Goal: Task Accomplishment & Management: Use online tool/utility

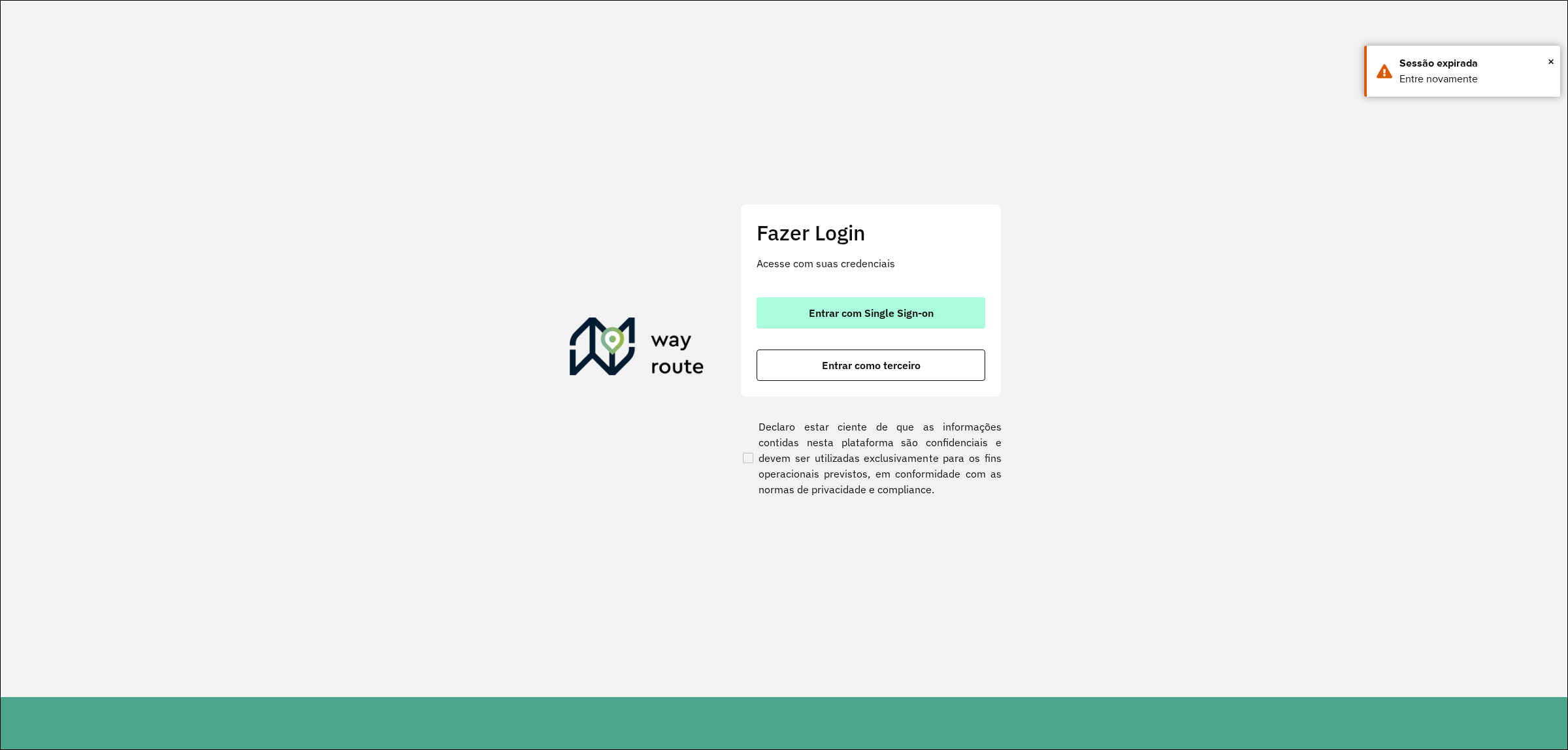
click at [899, 318] on span "Entrar com Single Sign-on" at bounding box center [871, 313] width 125 height 11
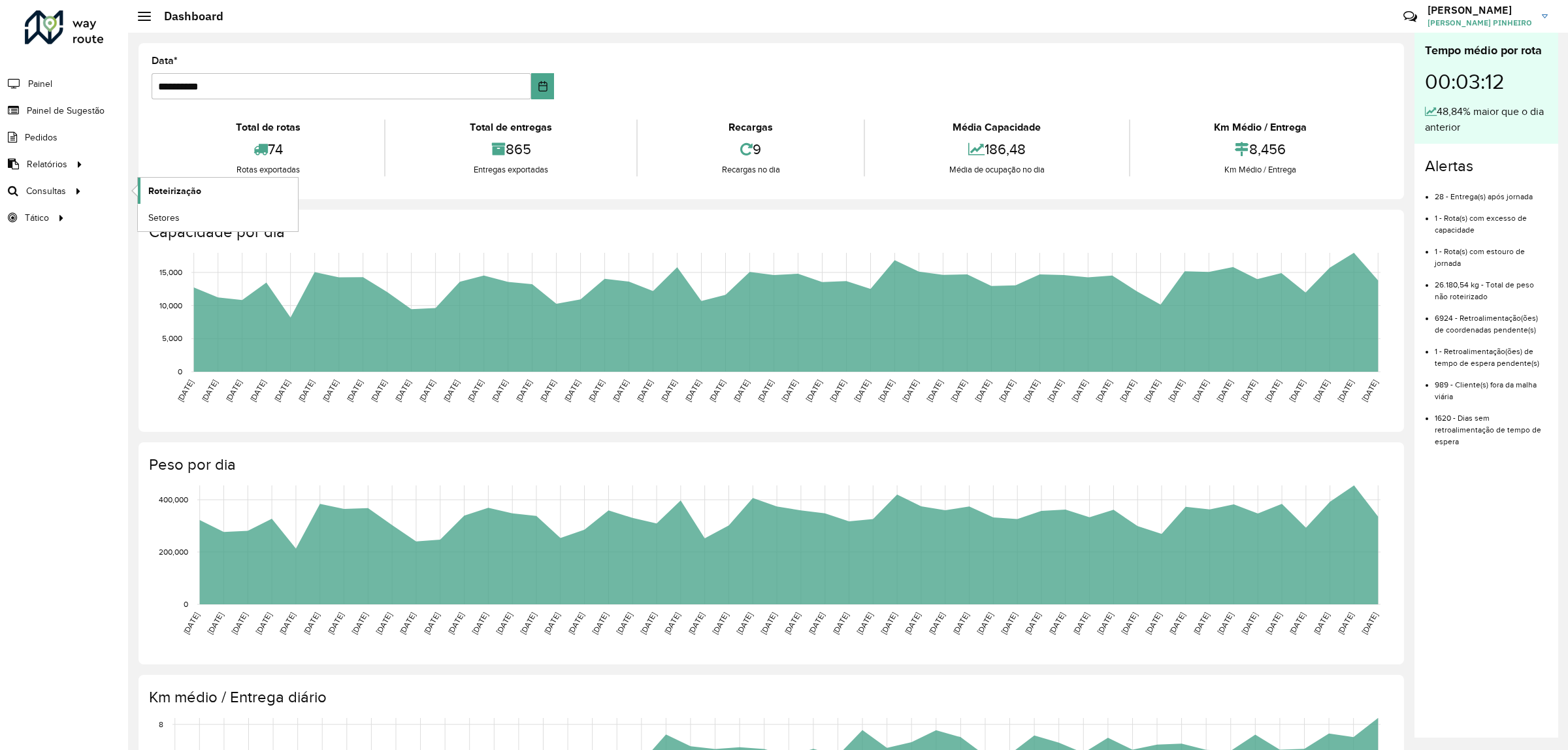
click at [154, 186] on span "Roteirização" at bounding box center [175, 191] width 53 height 13
click at [171, 164] on span "Clientes" at bounding box center [166, 164] width 35 height 13
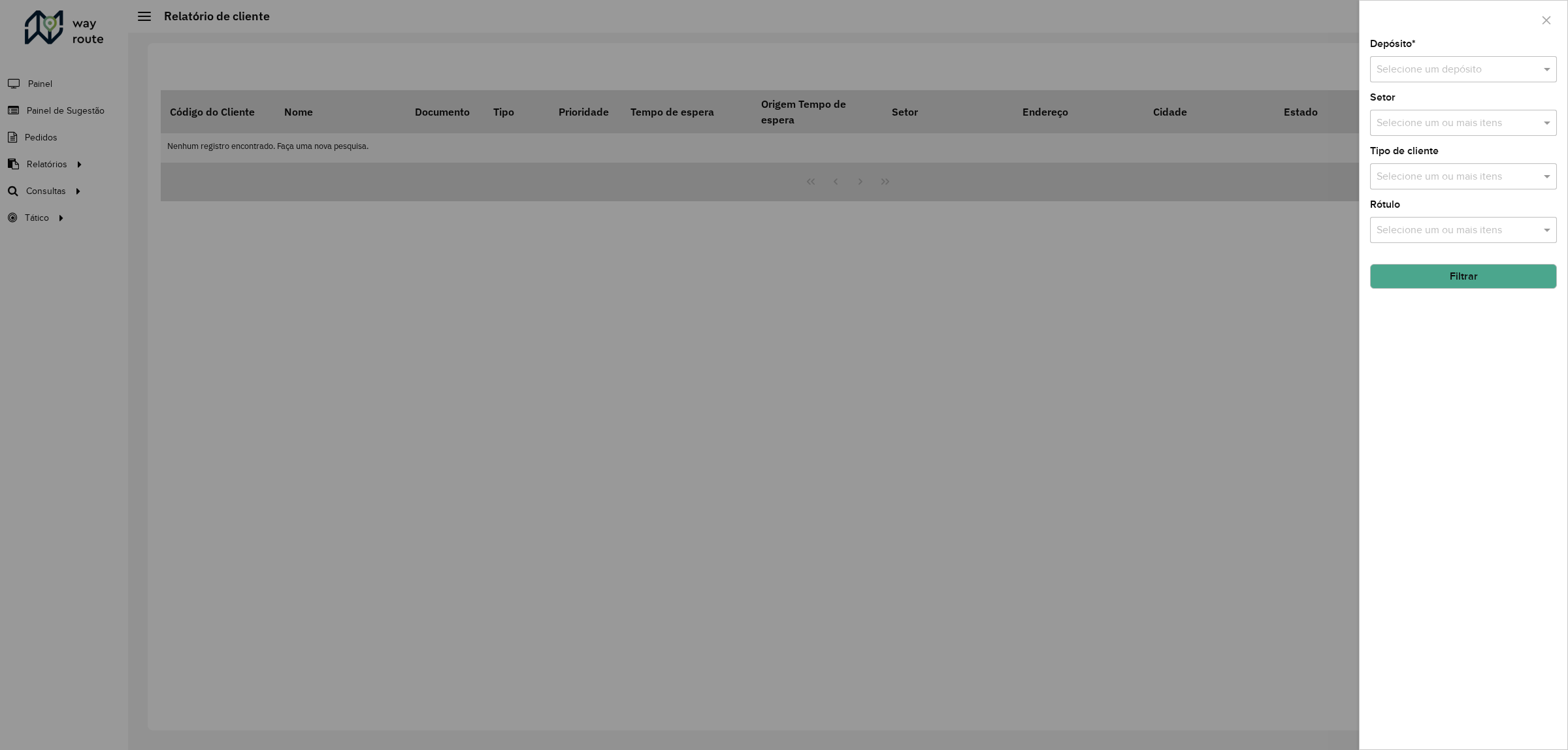
click at [1516, 69] on input "text" at bounding box center [1450, 69] width 148 height 15
click at [1399, 108] on span "CDD [GEOGRAPHIC_DATA]" at bounding box center [1439, 107] width 127 height 11
click at [1455, 129] on input "text" at bounding box center [1457, 123] width 167 height 15
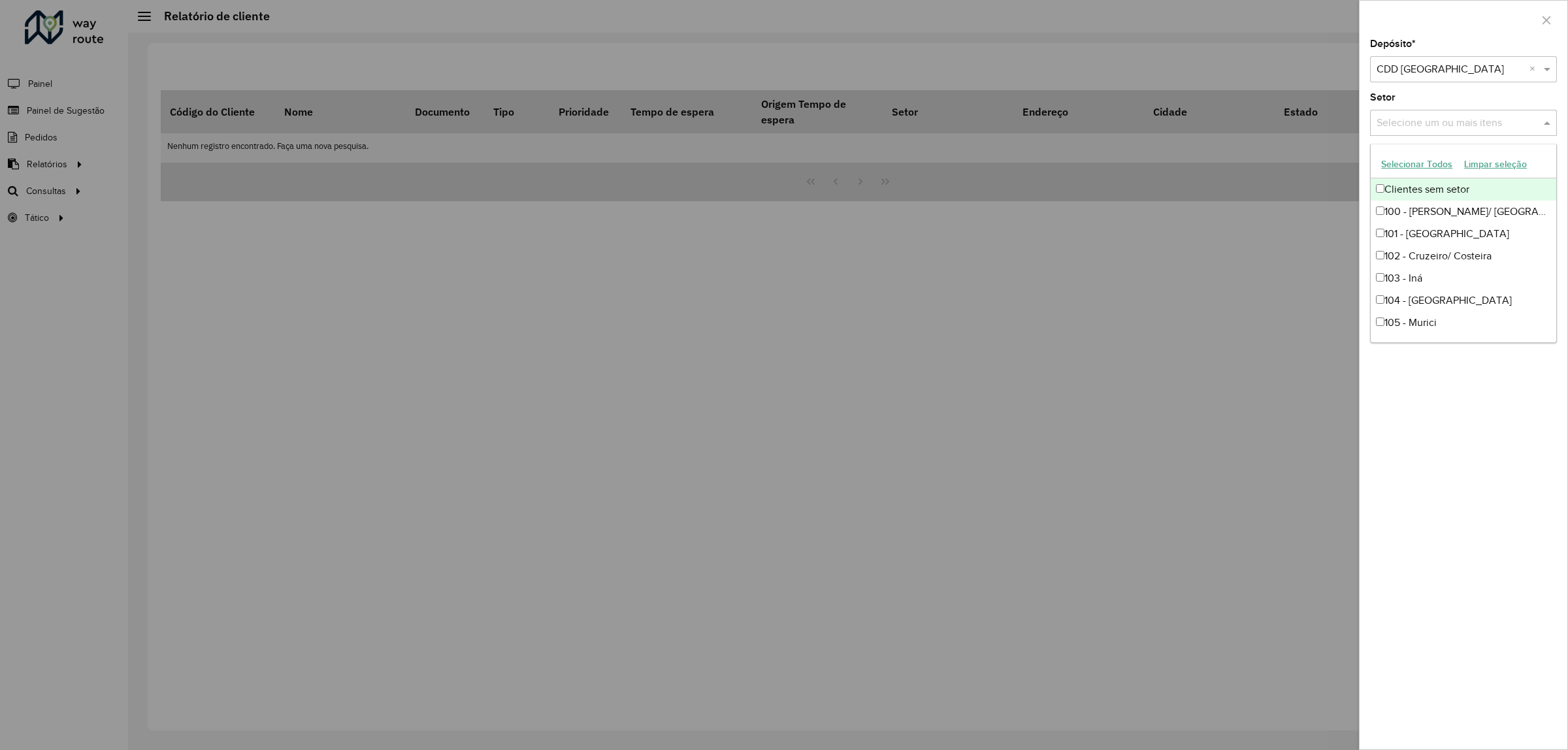
click at [1455, 129] on input "text" at bounding box center [1457, 123] width 167 height 15
click at [1542, 98] on div "Setor Selecione um ou mais itens" at bounding box center [1463, 115] width 187 height 43
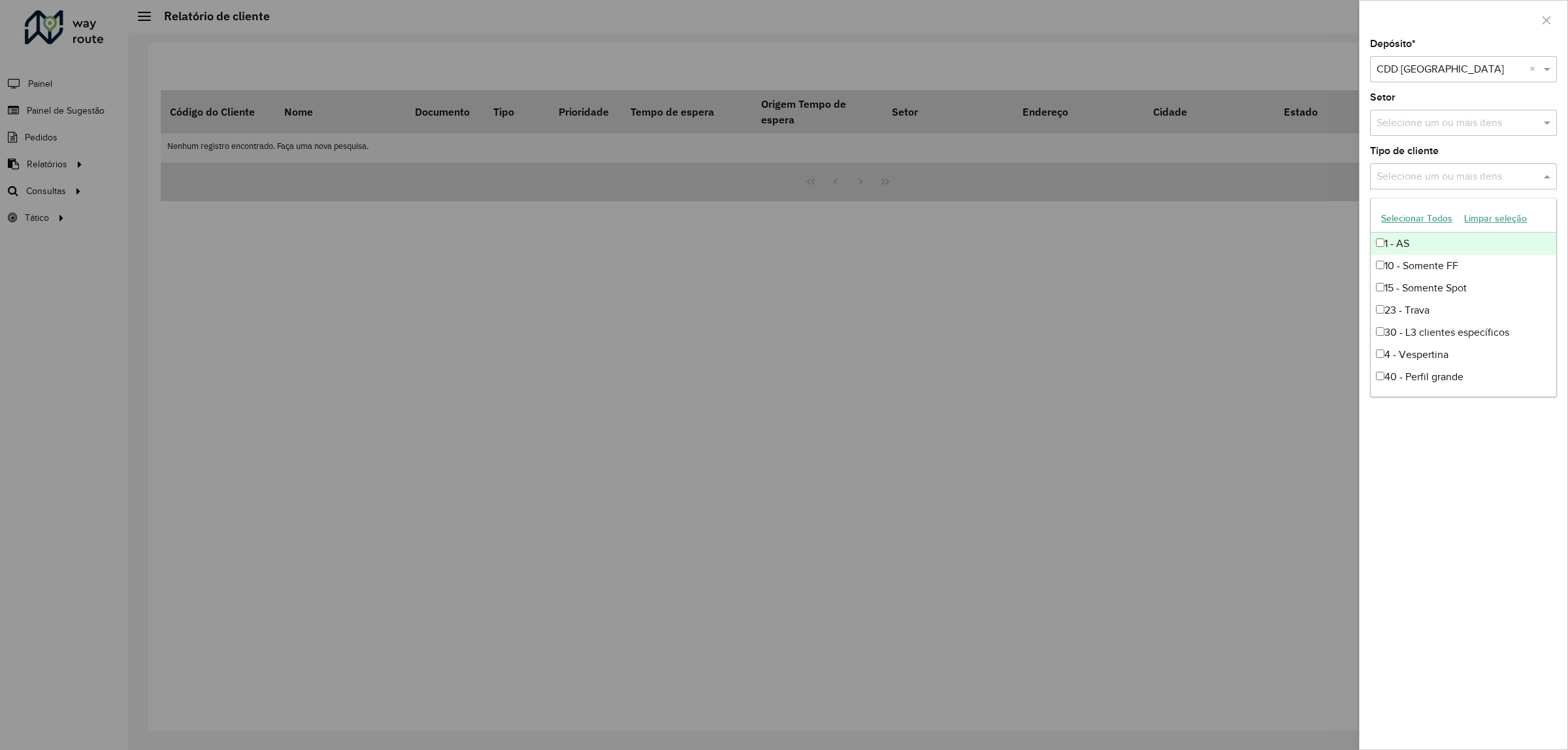
click at [1537, 167] on div "Selecione um ou mais itens" at bounding box center [1463, 176] width 187 height 26
click at [1431, 360] on div "4 - Vespertina" at bounding box center [1463, 354] width 185 height 22
click at [1422, 318] on div "5 - Noturna" at bounding box center [1463, 317] width 185 height 22
drag, startPoint x: 1346, startPoint y: 471, endPoint x: 1422, endPoint y: 454, distance: 77.9
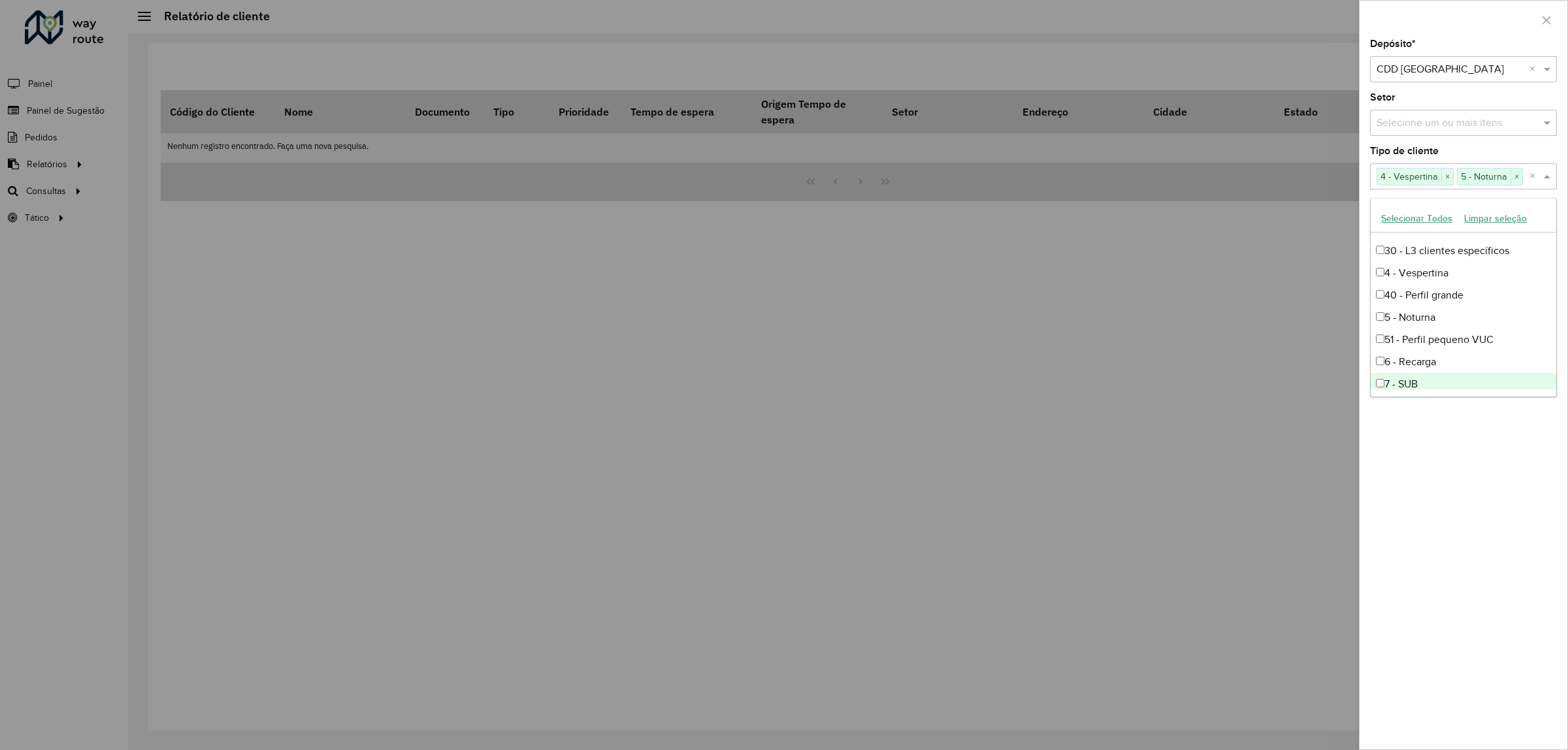
click at [1346, 470] on div at bounding box center [784, 375] width 1568 height 750
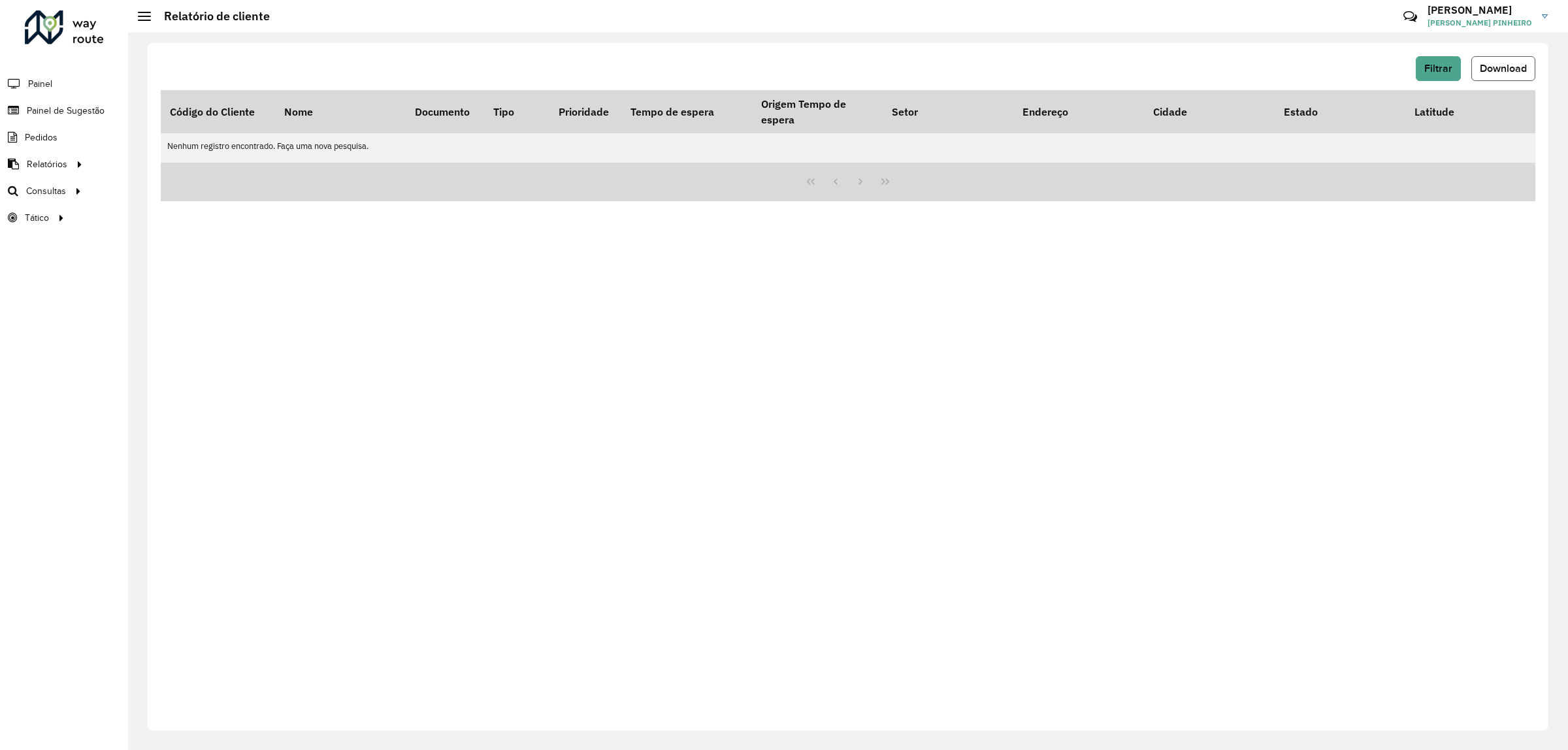
click at [1476, 73] on button "Download" at bounding box center [1503, 68] width 64 height 25
click at [1439, 66] on span "Filtrar" at bounding box center [1439, 68] width 28 height 11
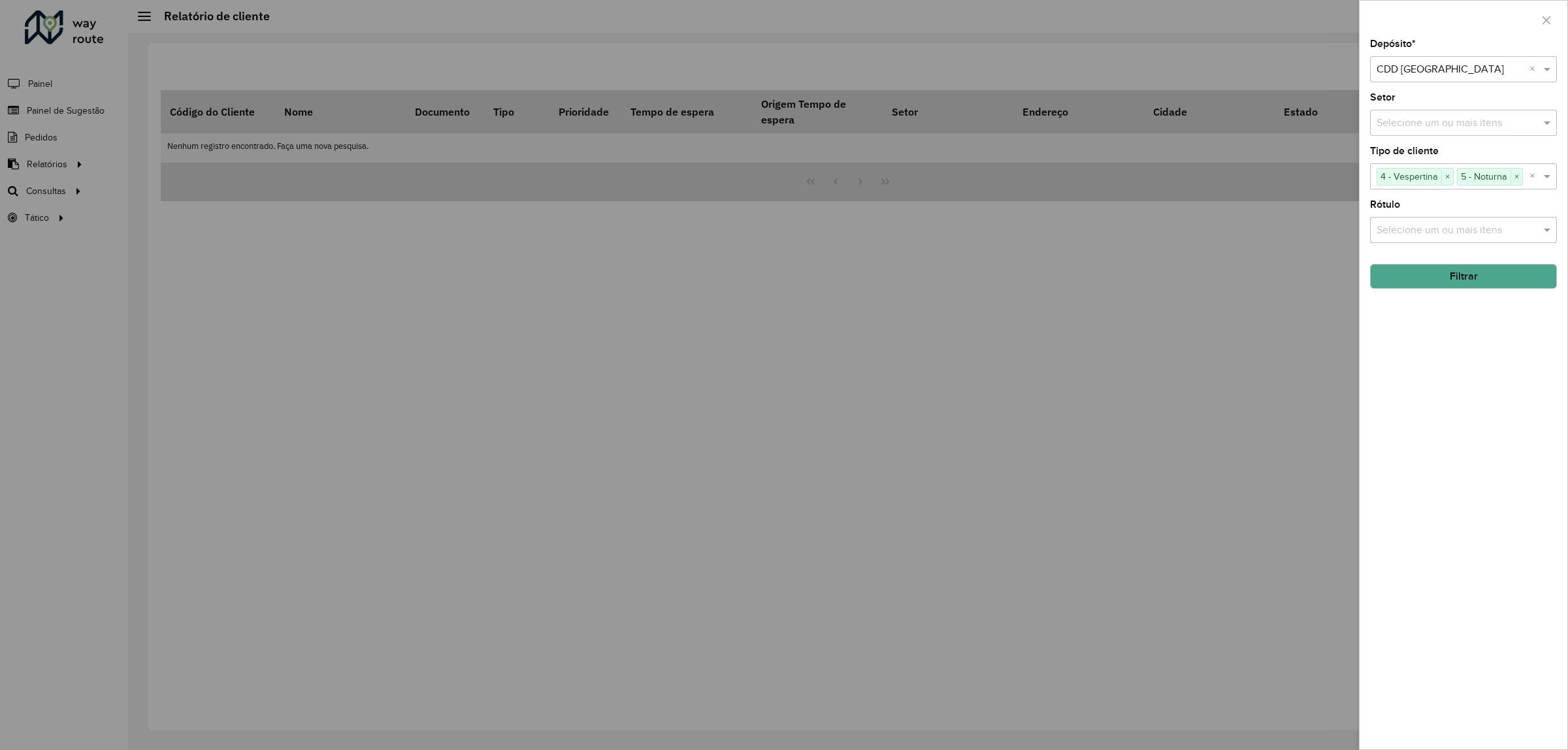
click at [1447, 122] on input "text" at bounding box center [1457, 123] width 167 height 15
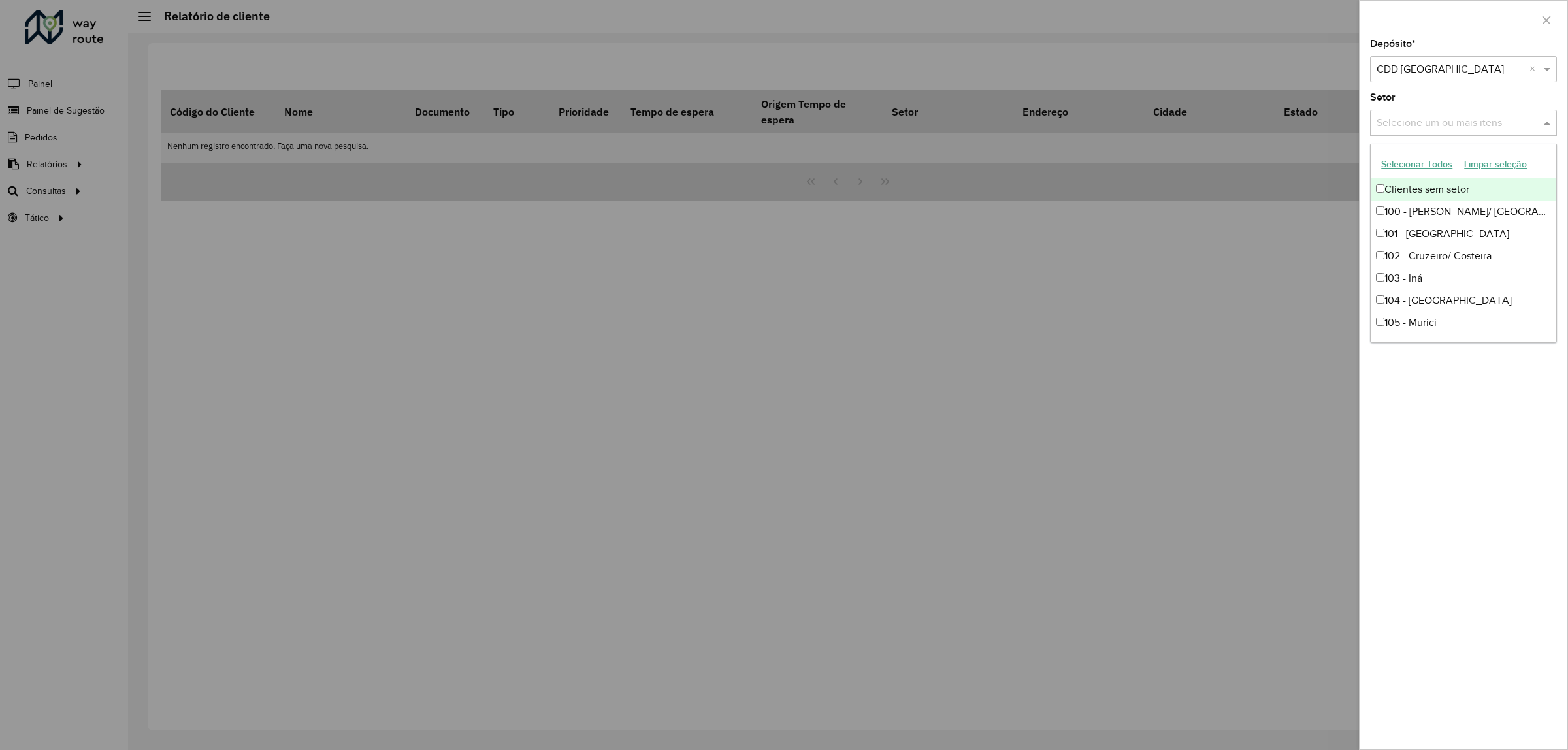
click at [1434, 158] on button "Selecionar Todos" at bounding box center [1416, 164] width 83 height 20
click at [1503, 461] on div "Depósito * Selecione um depósito × CDD Curitiba × Setor Selecione um ou mais it…" at bounding box center [1464, 394] width 208 height 710
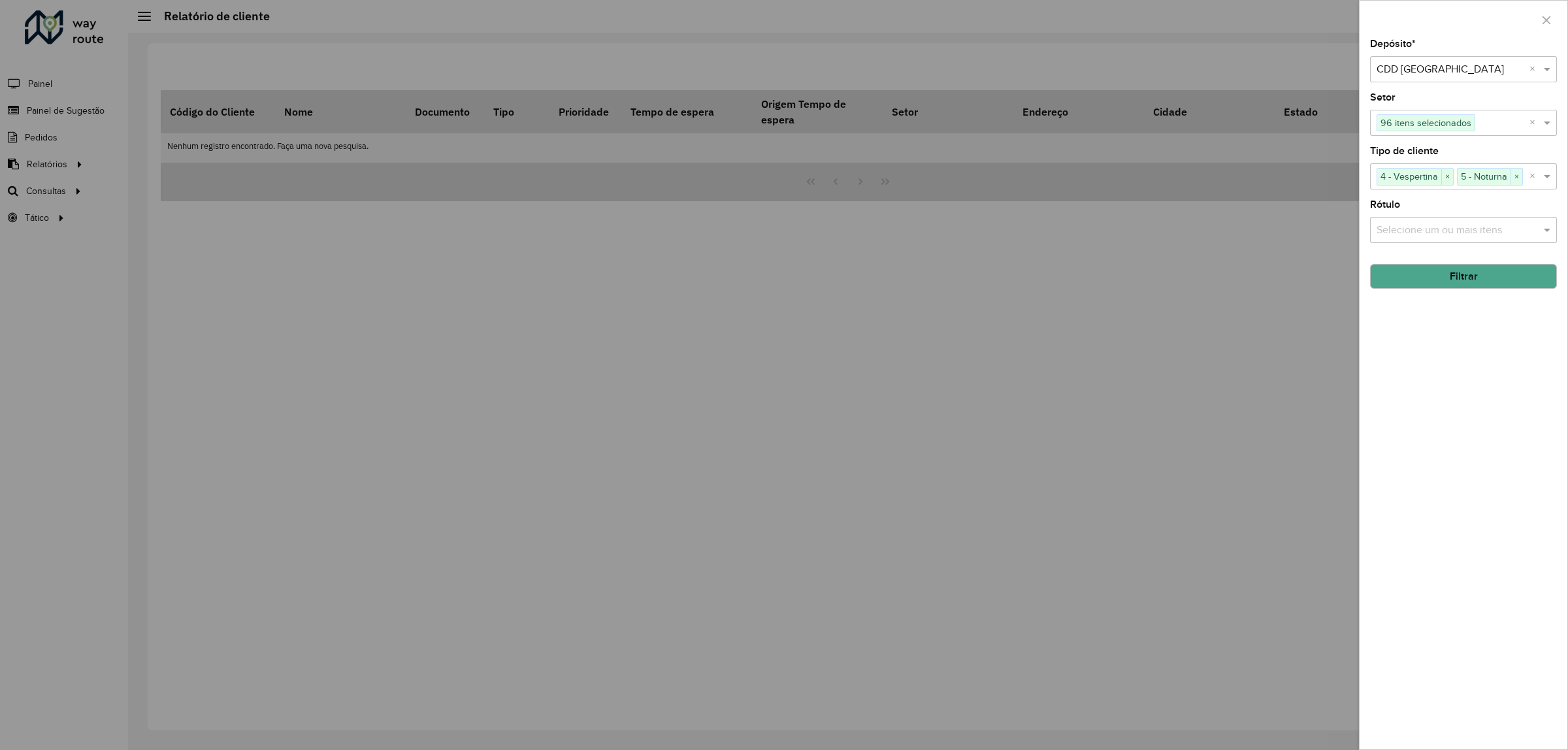
click at [1475, 228] on input "text" at bounding box center [1457, 230] width 167 height 15
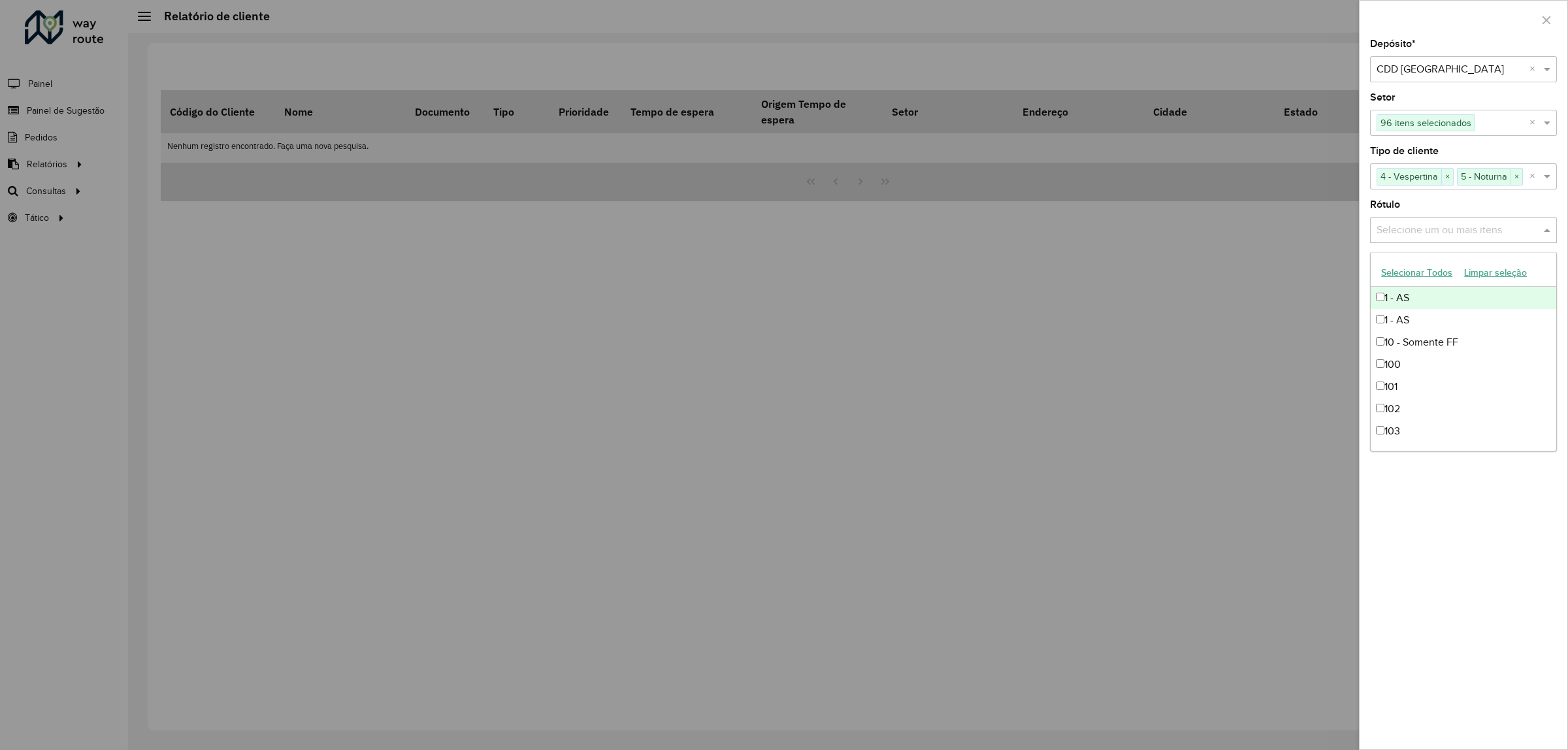
click at [1475, 228] on input "text" at bounding box center [1457, 230] width 167 height 15
click at [1416, 272] on button "Selecionar Todos" at bounding box center [1416, 273] width 83 height 20
click at [1499, 551] on div "Depósito * Selecione um depósito × CDD Curitiba × Setor Selecione um ou mais it…" at bounding box center [1464, 394] width 208 height 710
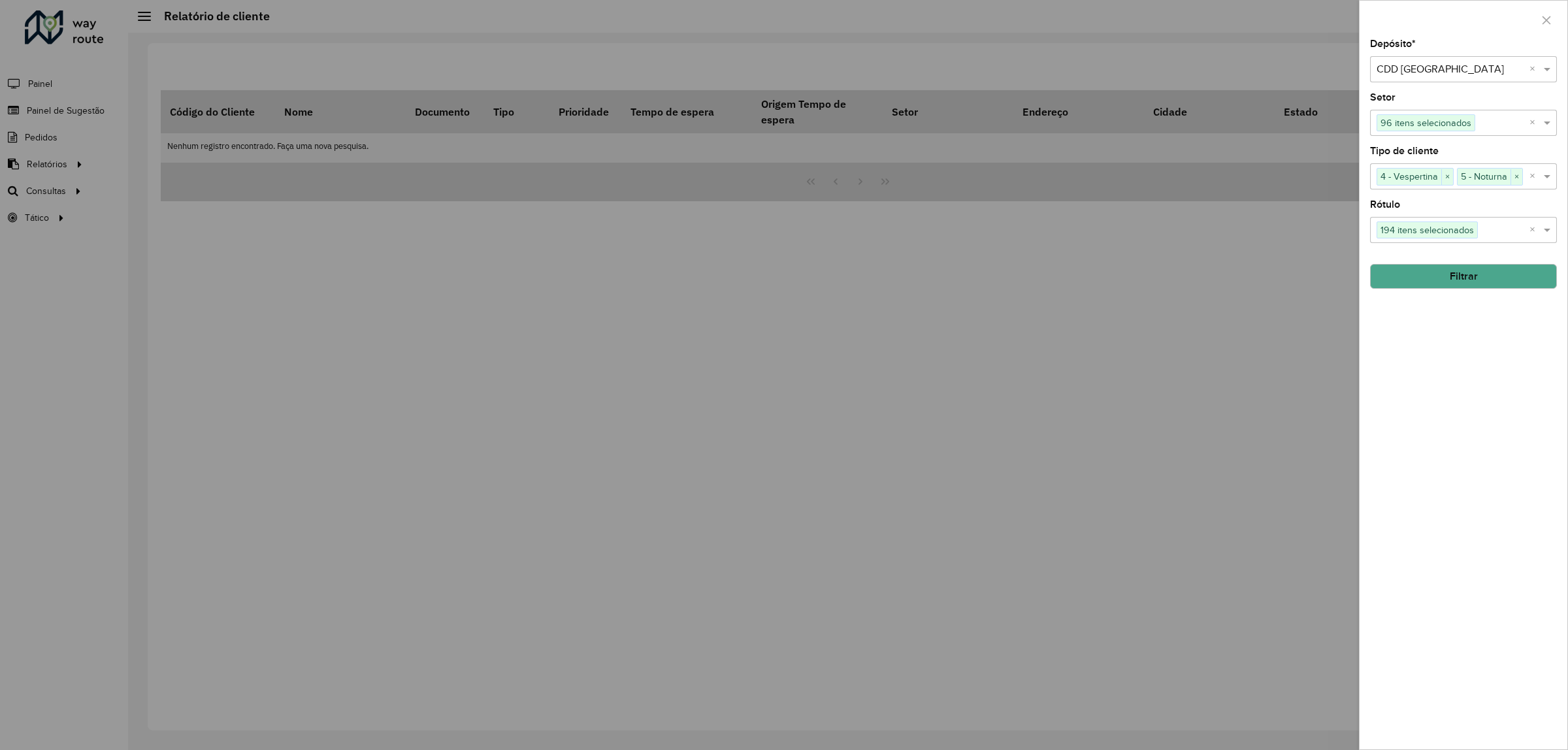
click at [1448, 283] on button "Filtrar" at bounding box center [1463, 276] width 187 height 25
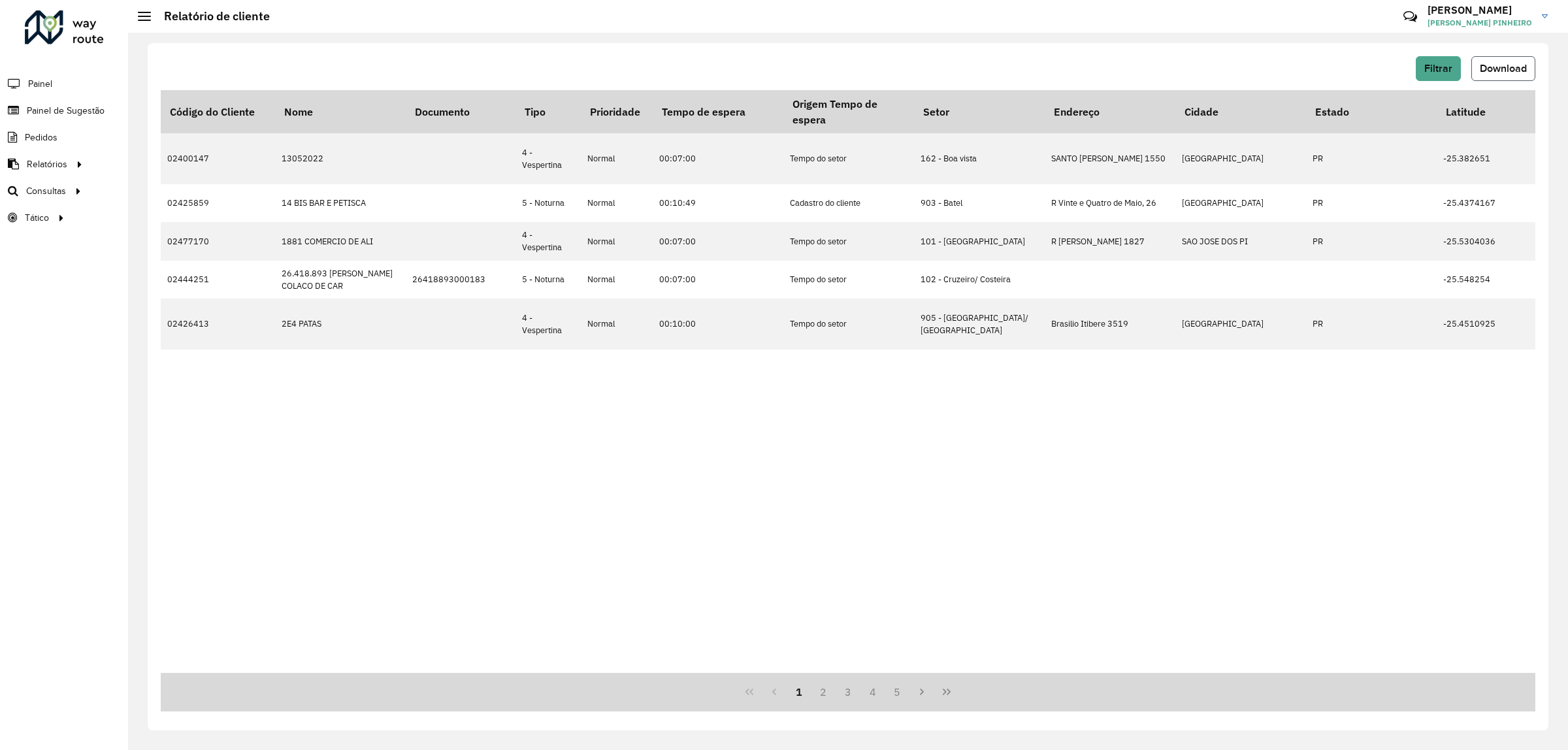
click at [1510, 70] on span "Download" at bounding box center [1503, 68] width 47 height 11
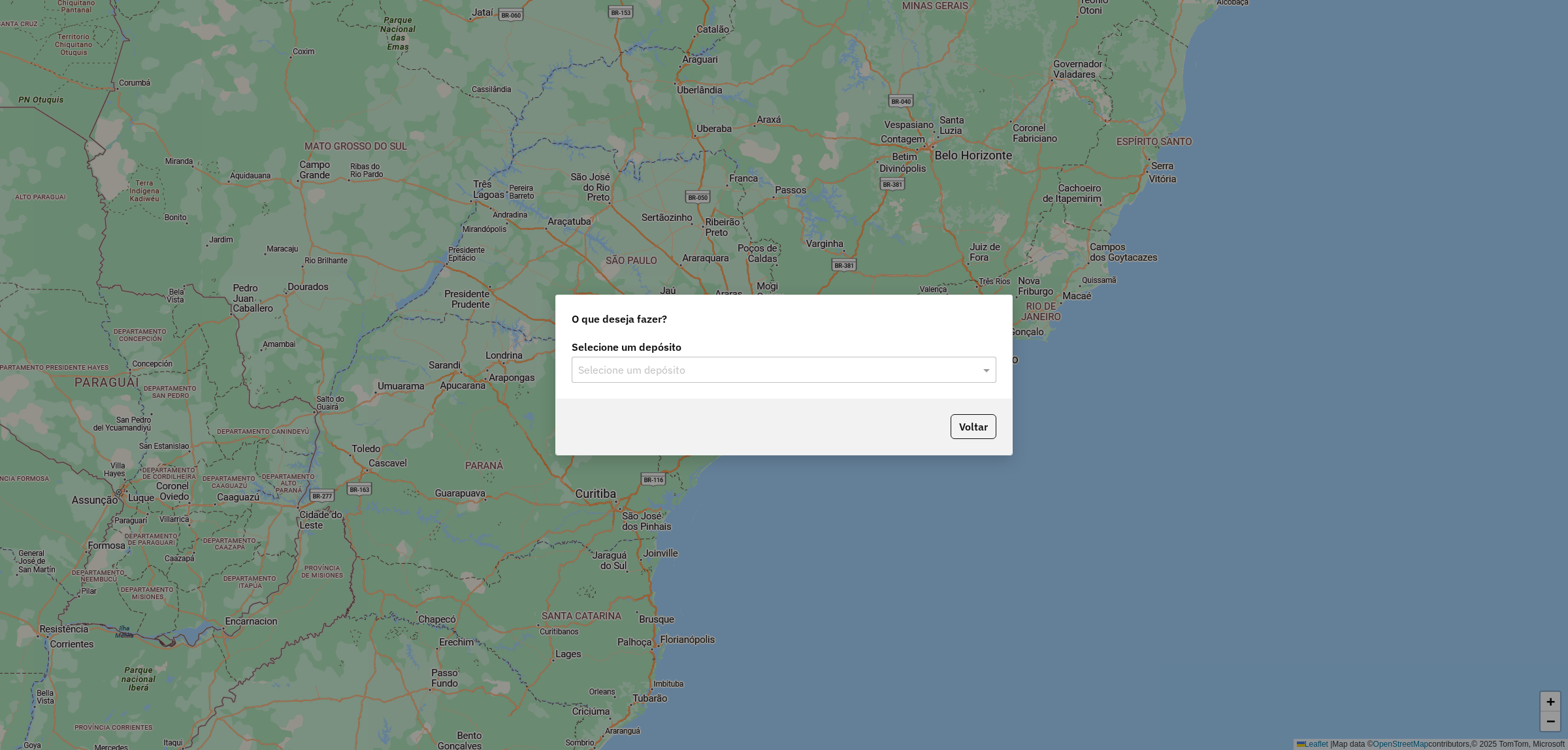
click at [916, 364] on input "text" at bounding box center [771, 370] width 386 height 15
click at [623, 409] on span "CDD [GEOGRAPHIC_DATA]" at bounding box center [641, 407] width 127 height 11
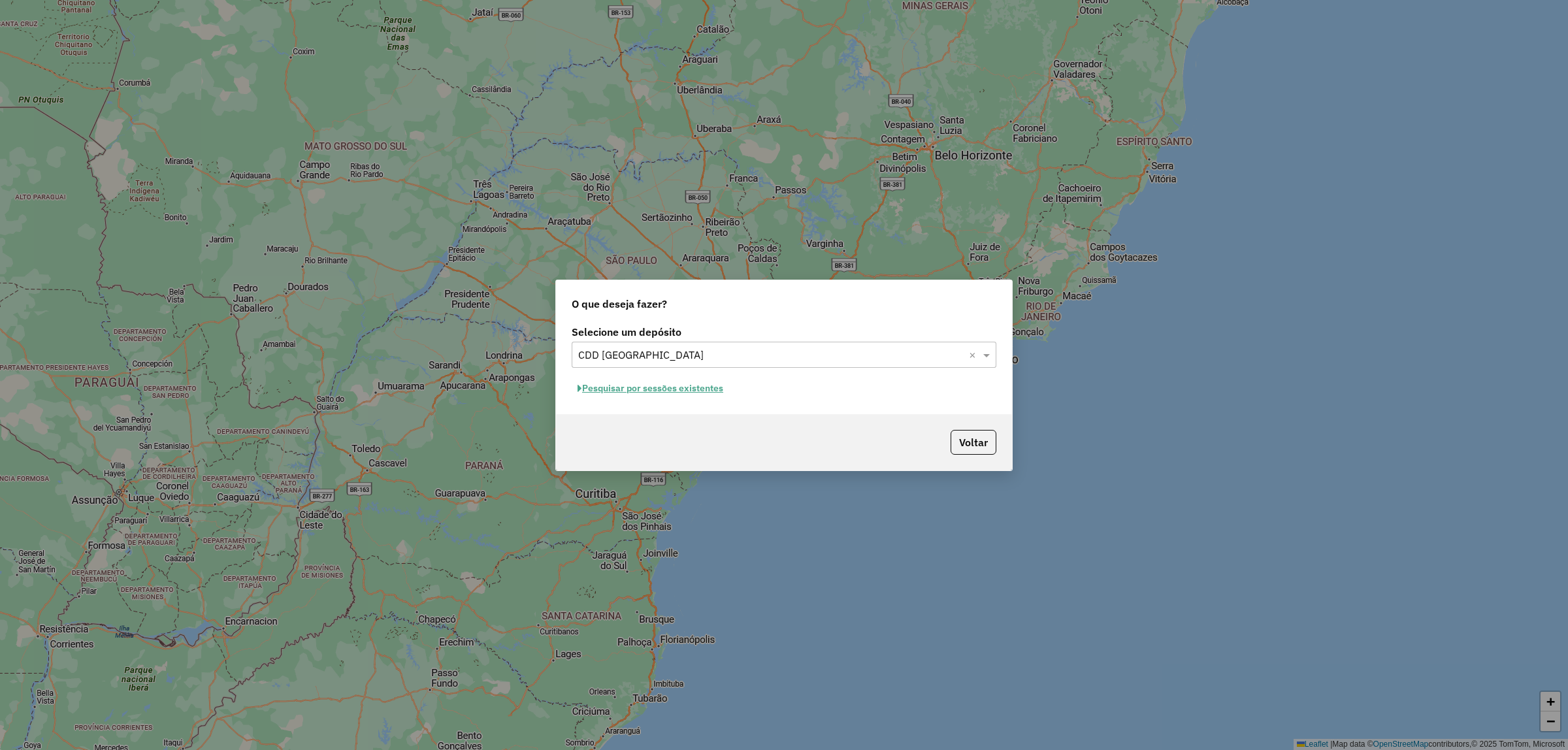
click at [628, 387] on button "Pesquisar por sessões existentes" at bounding box center [651, 388] width 158 height 20
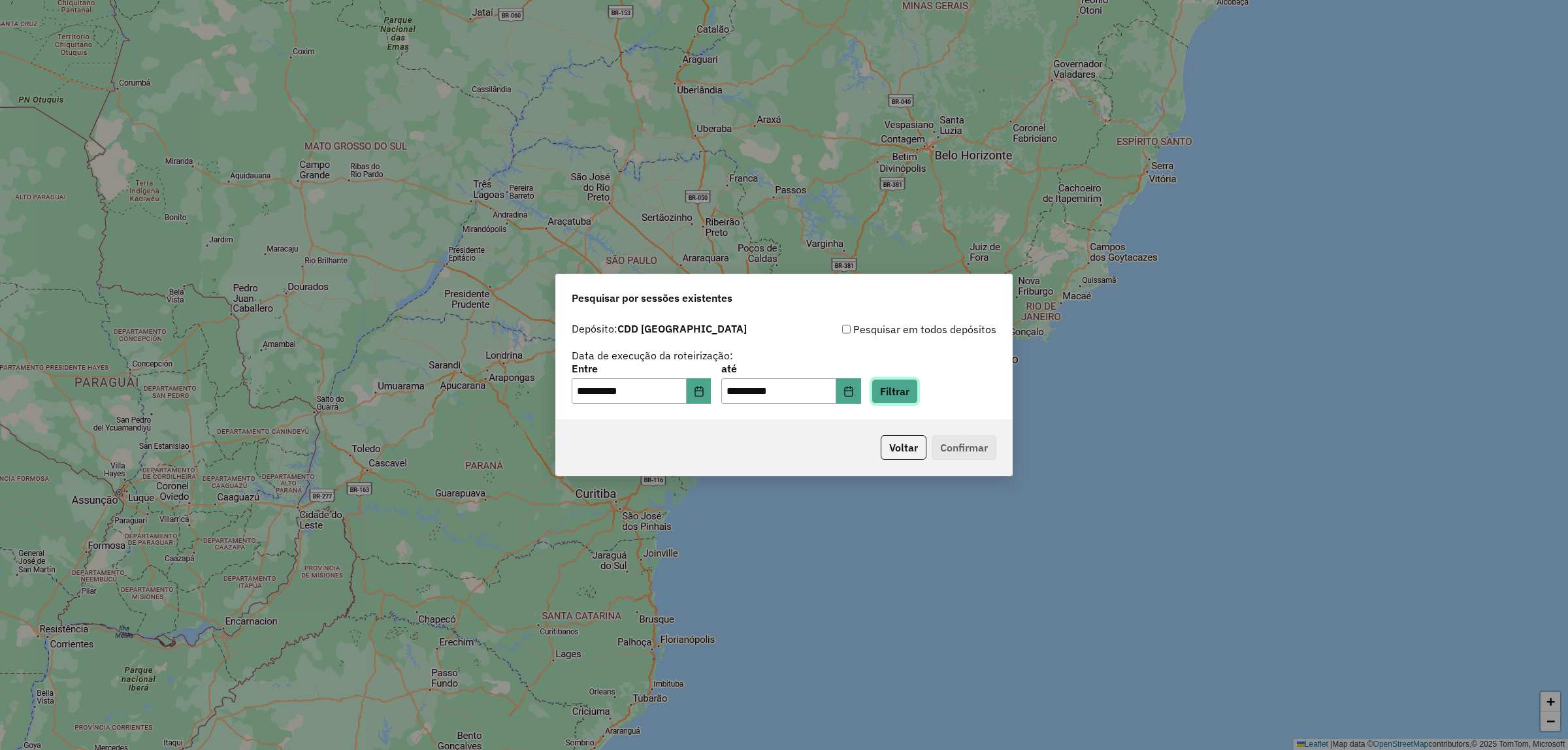
click at [913, 385] on button "Filtrar" at bounding box center [895, 391] width 47 height 25
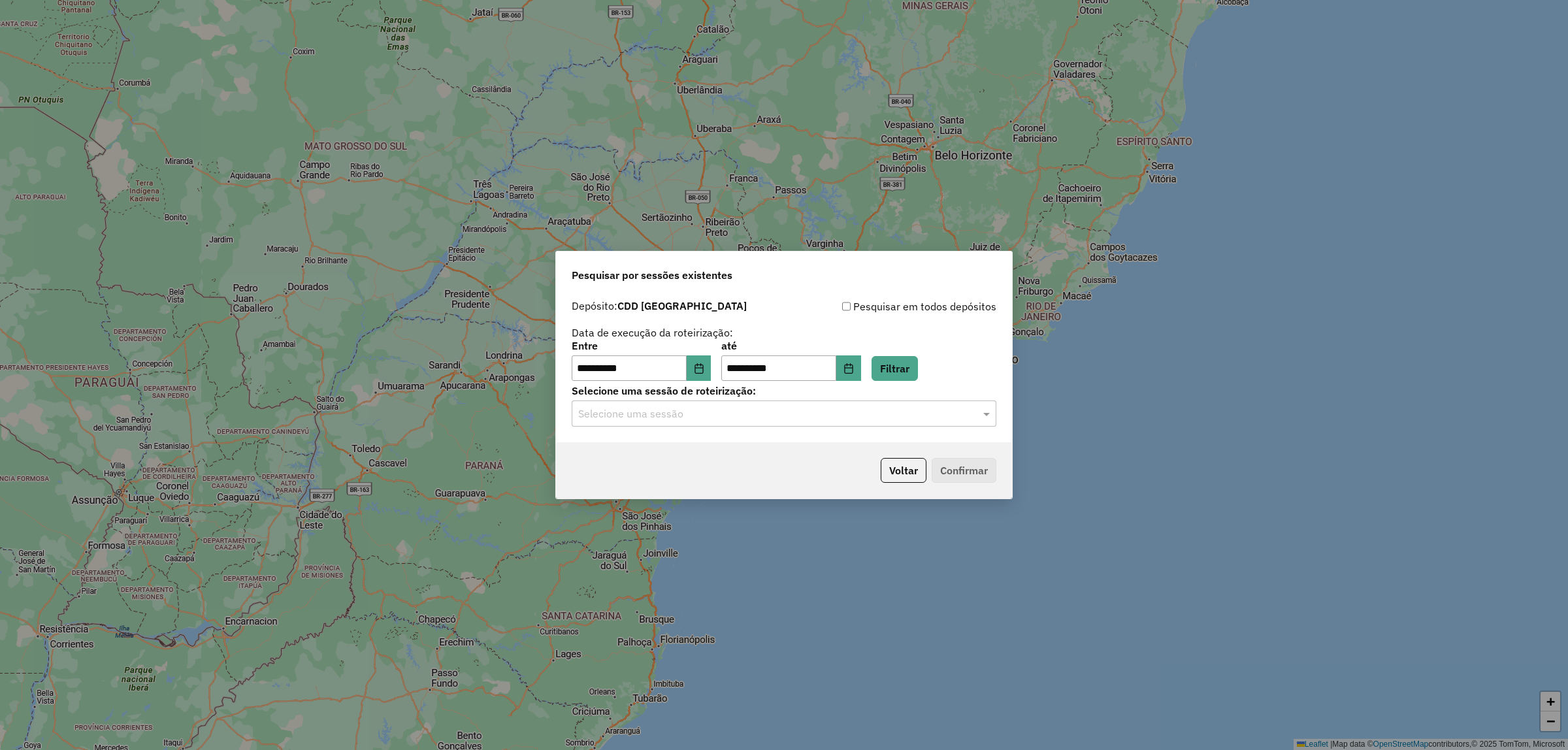
click at [768, 412] on input "text" at bounding box center [771, 414] width 386 height 15
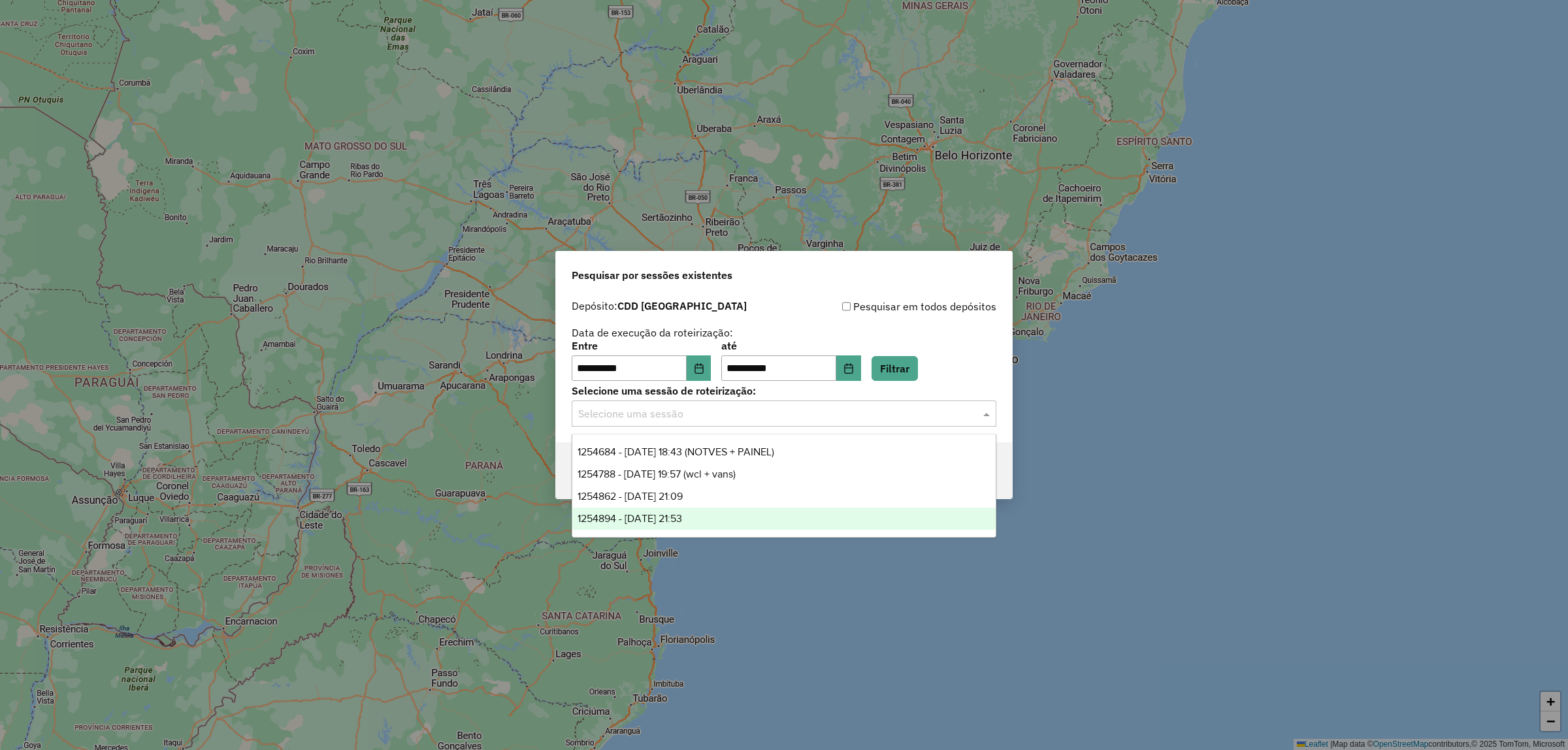
click at [687, 511] on div "1254894 - 28/08/2025 21:53" at bounding box center [784, 518] width 423 height 22
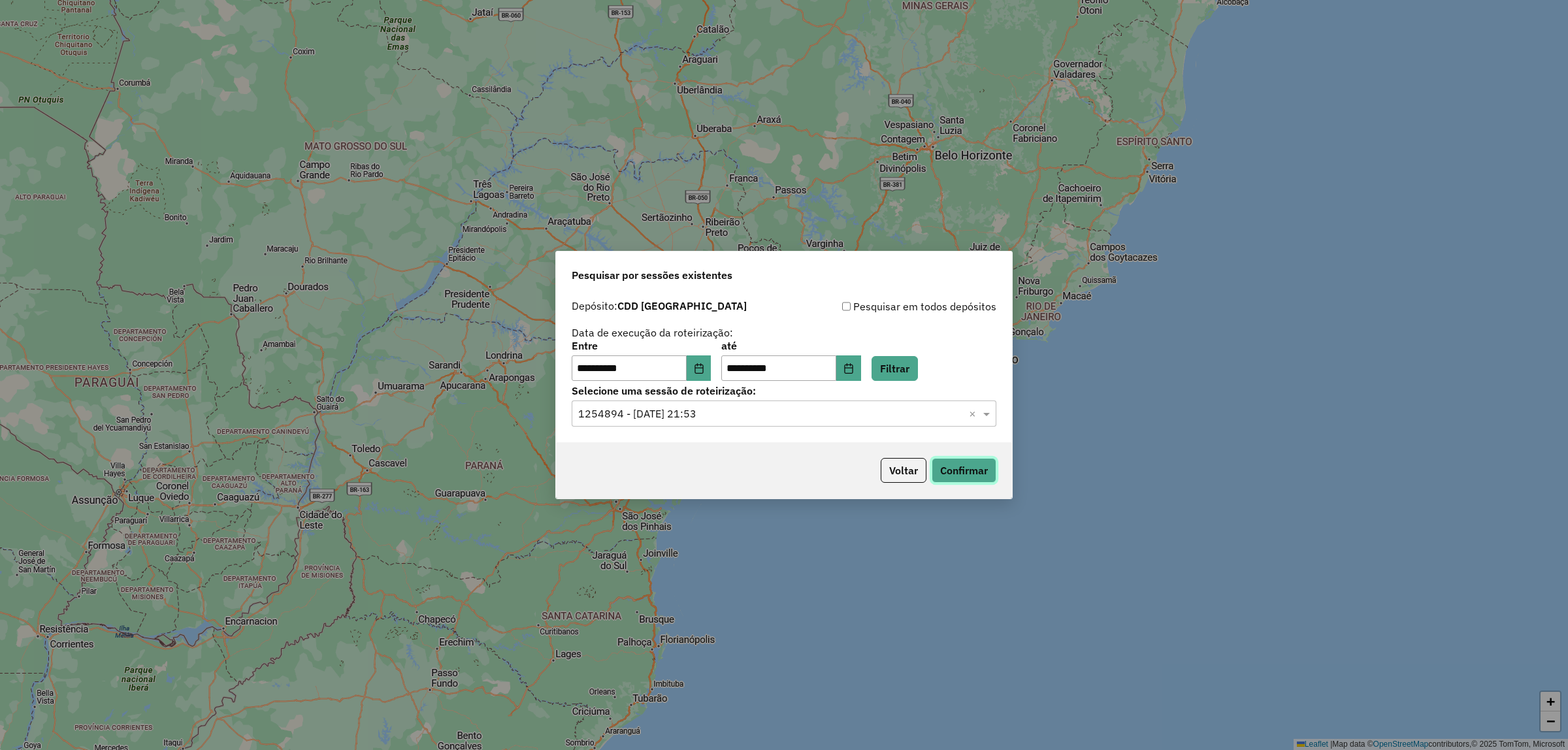
click at [954, 470] on button "Confirmar" at bounding box center [964, 470] width 65 height 25
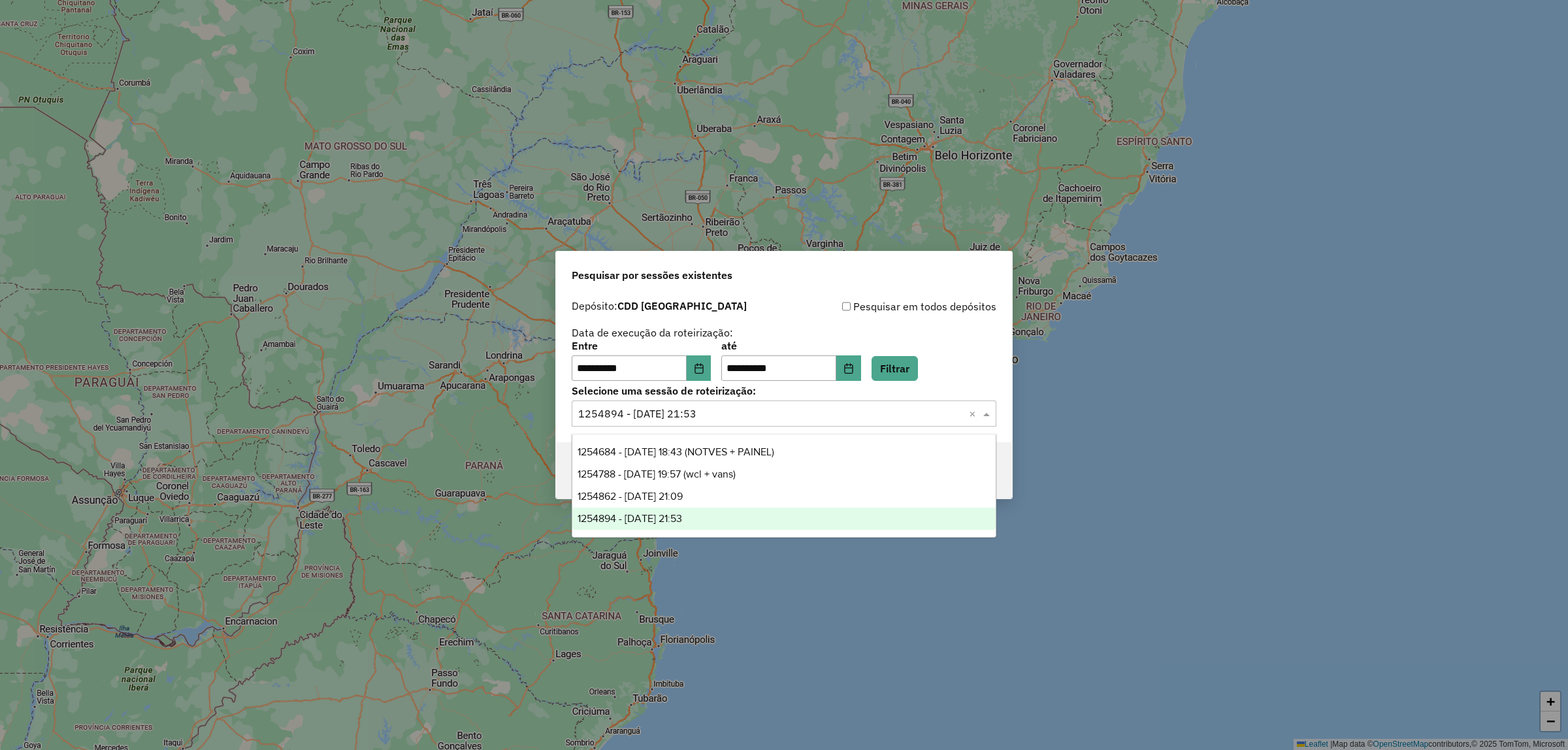
click at [703, 415] on input "text" at bounding box center [771, 414] width 386 height 15
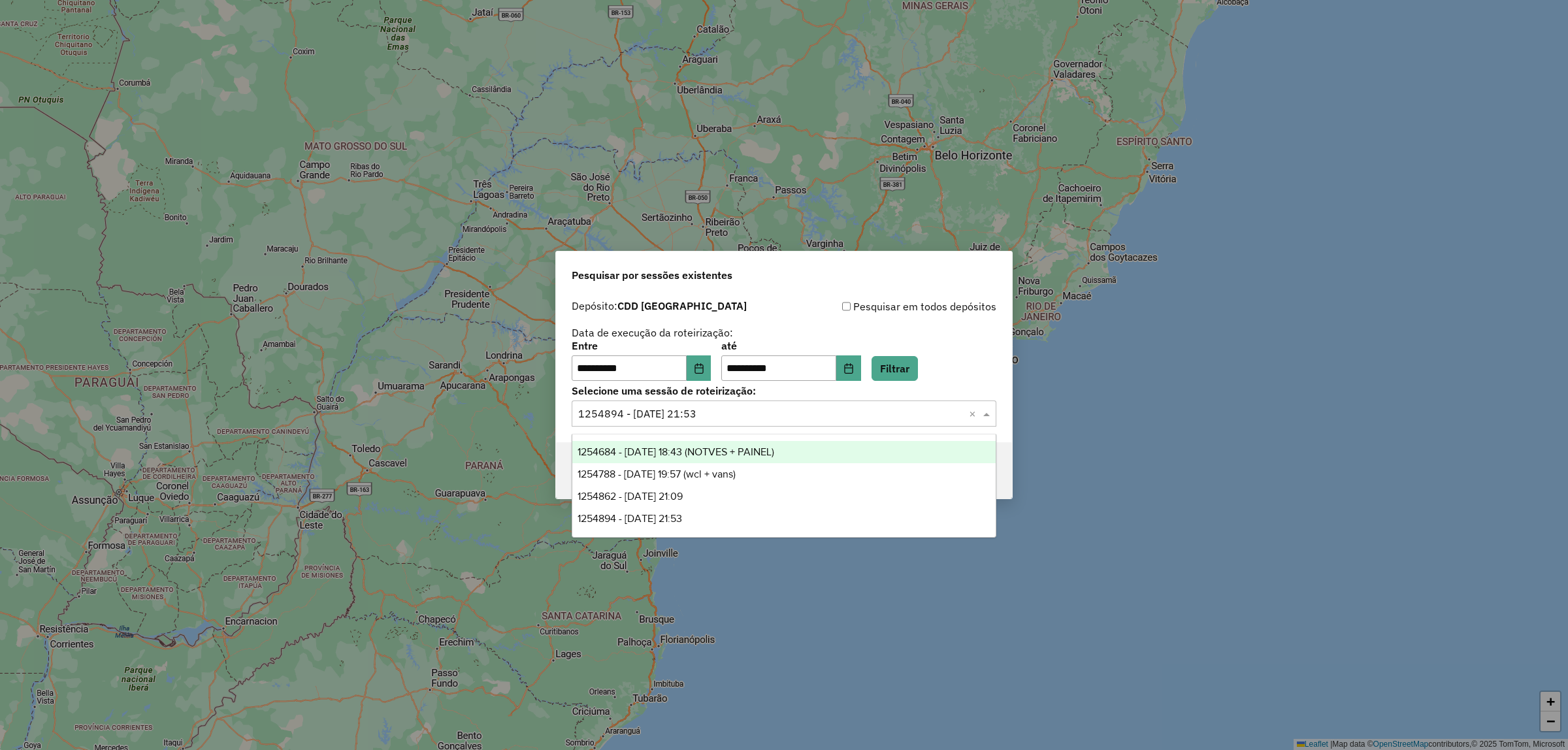
click at [690, 449] on span "1254684 - 28/08/2025 18:43 (NOTVES + PAINEL)" at bounding box center [676, 451] width 197 height 11
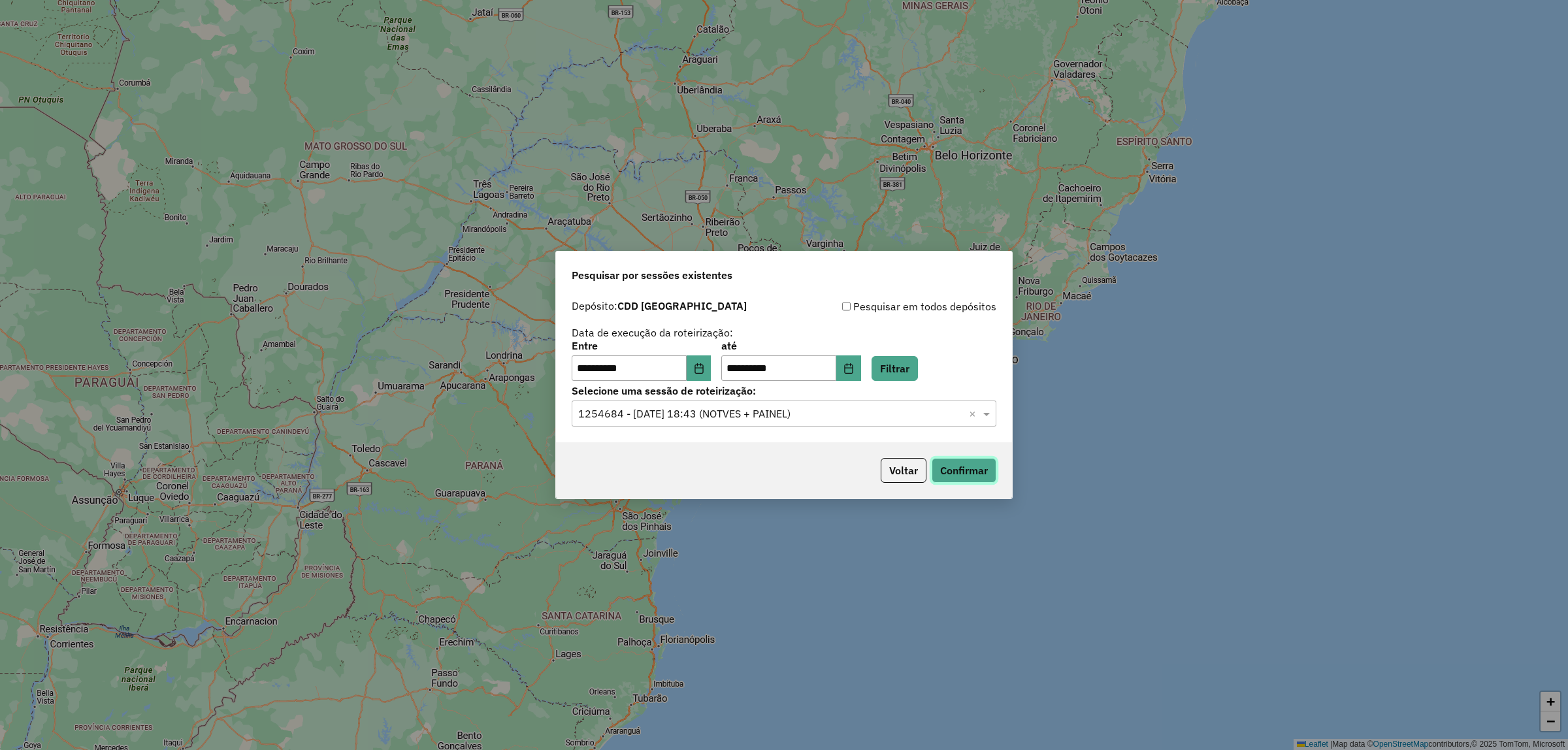
click at [953, 478] on button "Confirmar" at bounding box center [964, 470] width 65 height 25
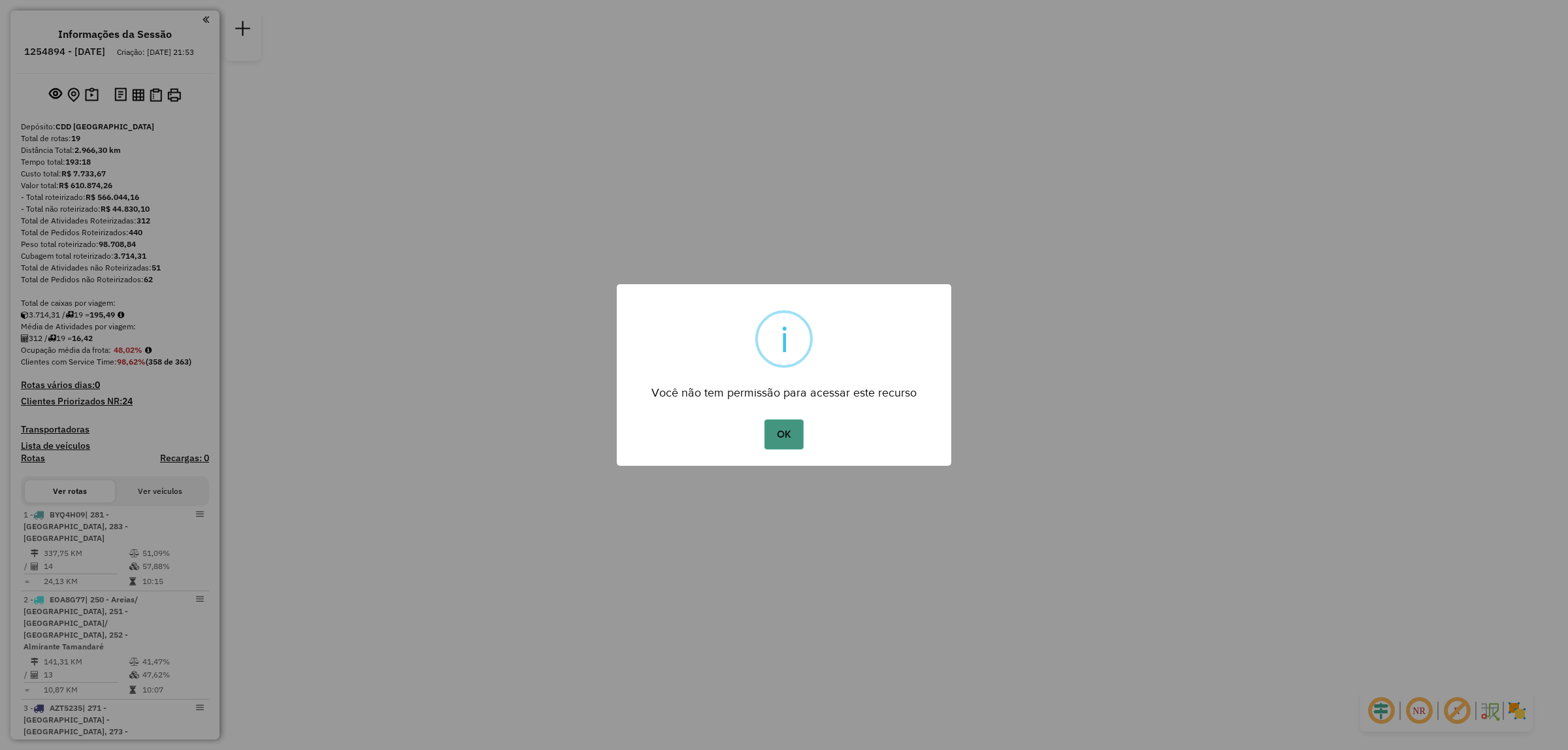
click at [794, 433] on button "OK" at bounding box center [783, 434] width 38 height 30
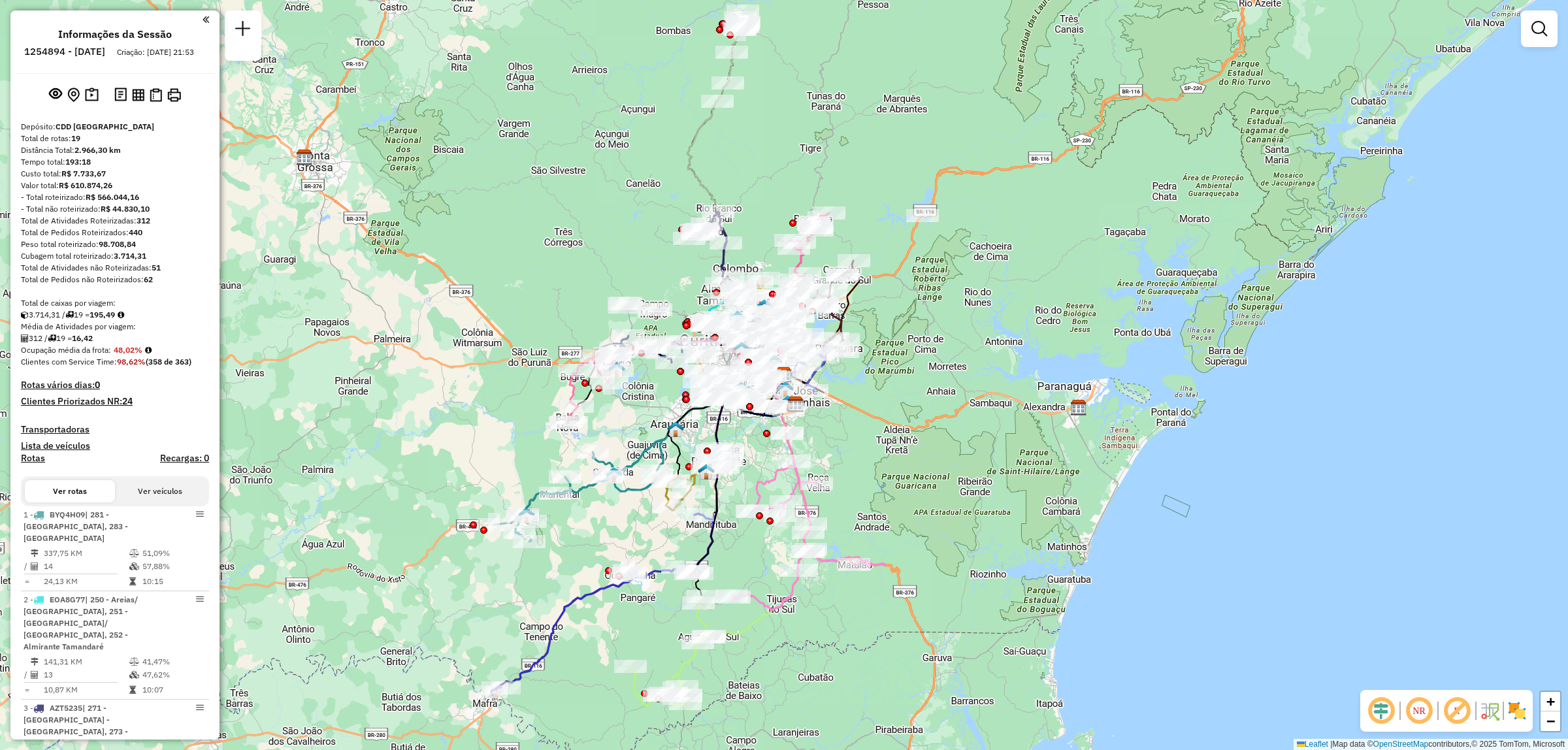
click at [1030, 334] on div "Rota 15 - Placa BYX6D07 02470970 - ODAIR JOSE DO NASCIM Rota 7 - Placa FZS0I13 …" at bounding box center [784, 375] width 1568 height 750
paste input "*****"
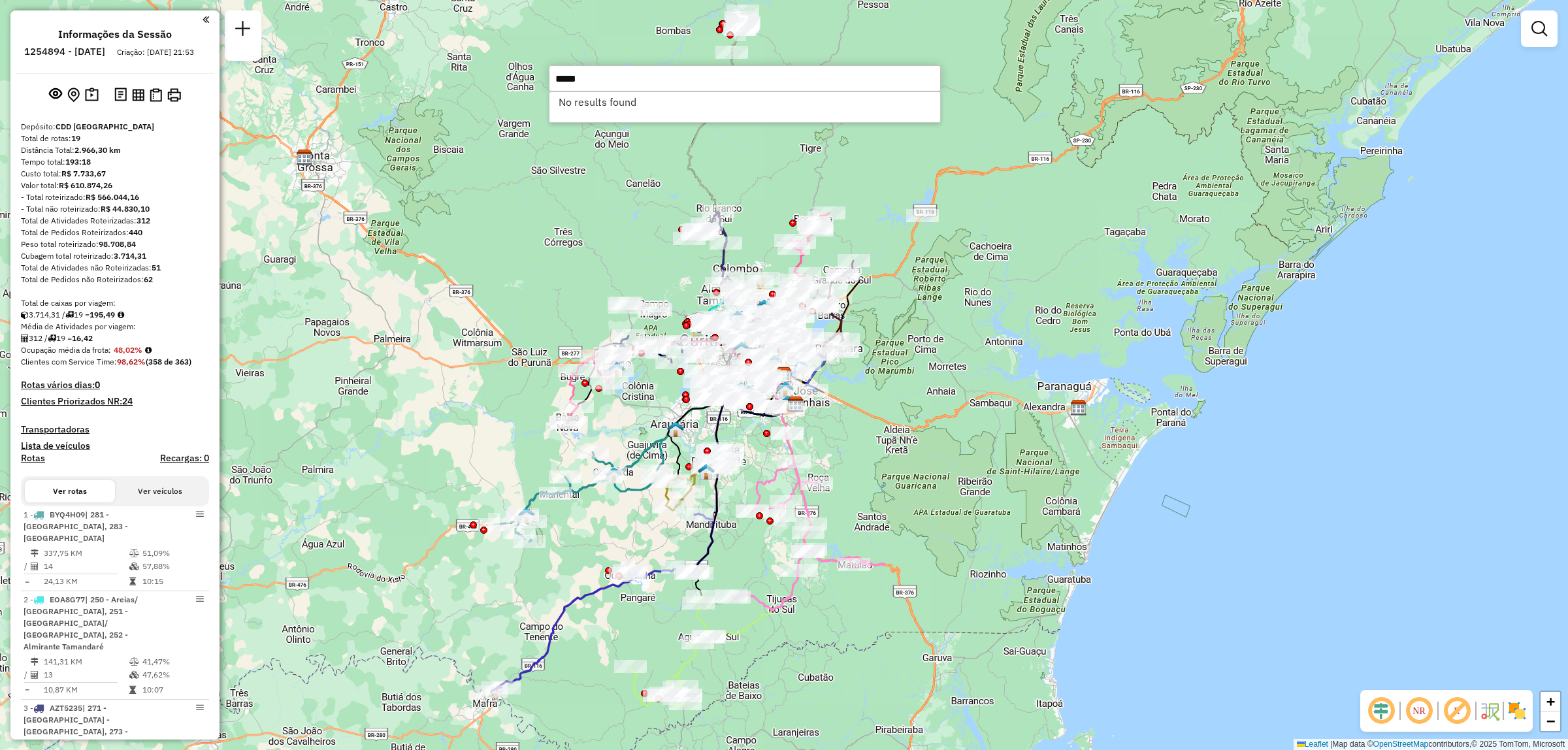
type input "****"
click at [796, 104] on li "02498230 - AMBIENTAL DISTRIBUID (Rota: 19 - Sequência: 3)" at bounding box center [745, 102] width 391 height 20
select select "**********"
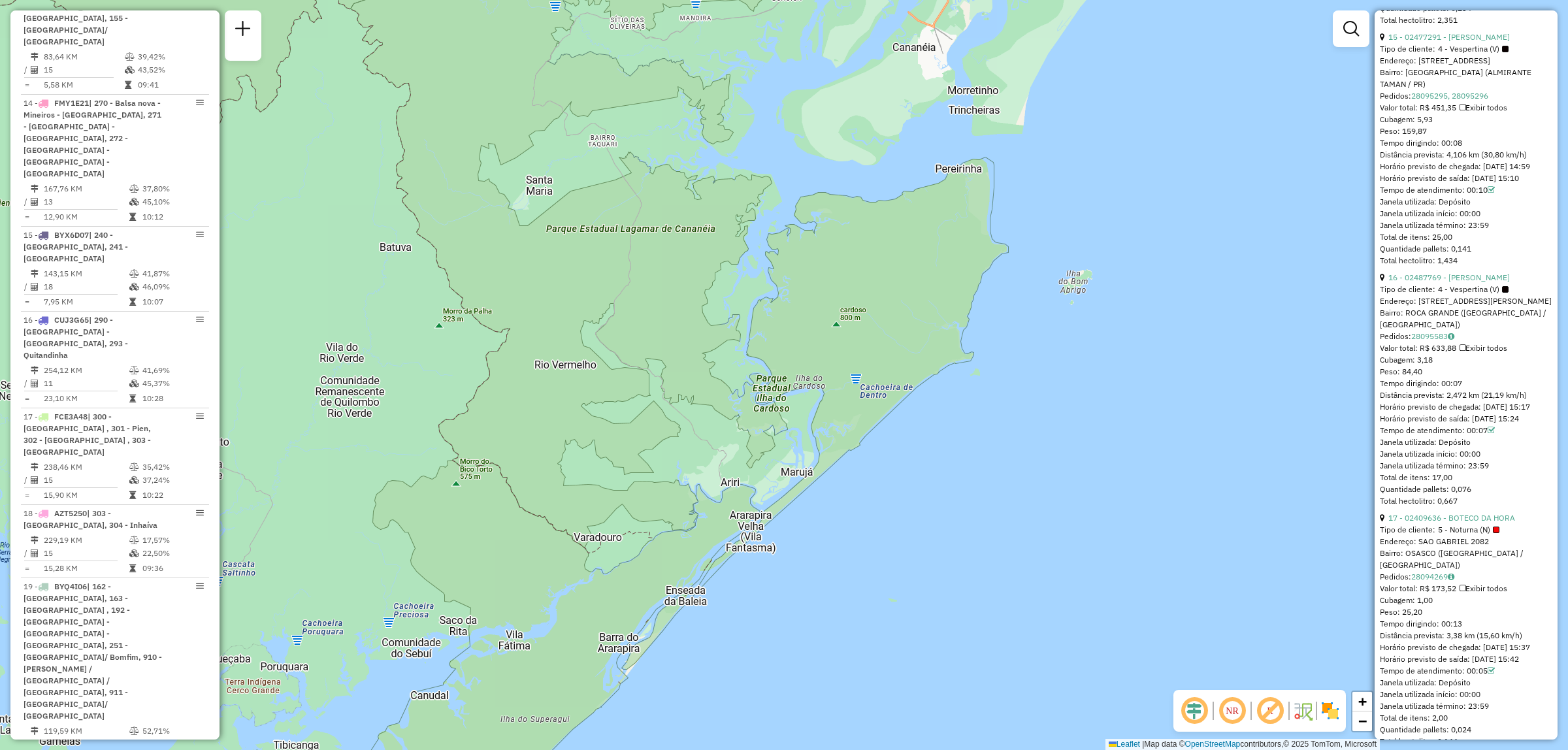
scroll to position [3692, 0]
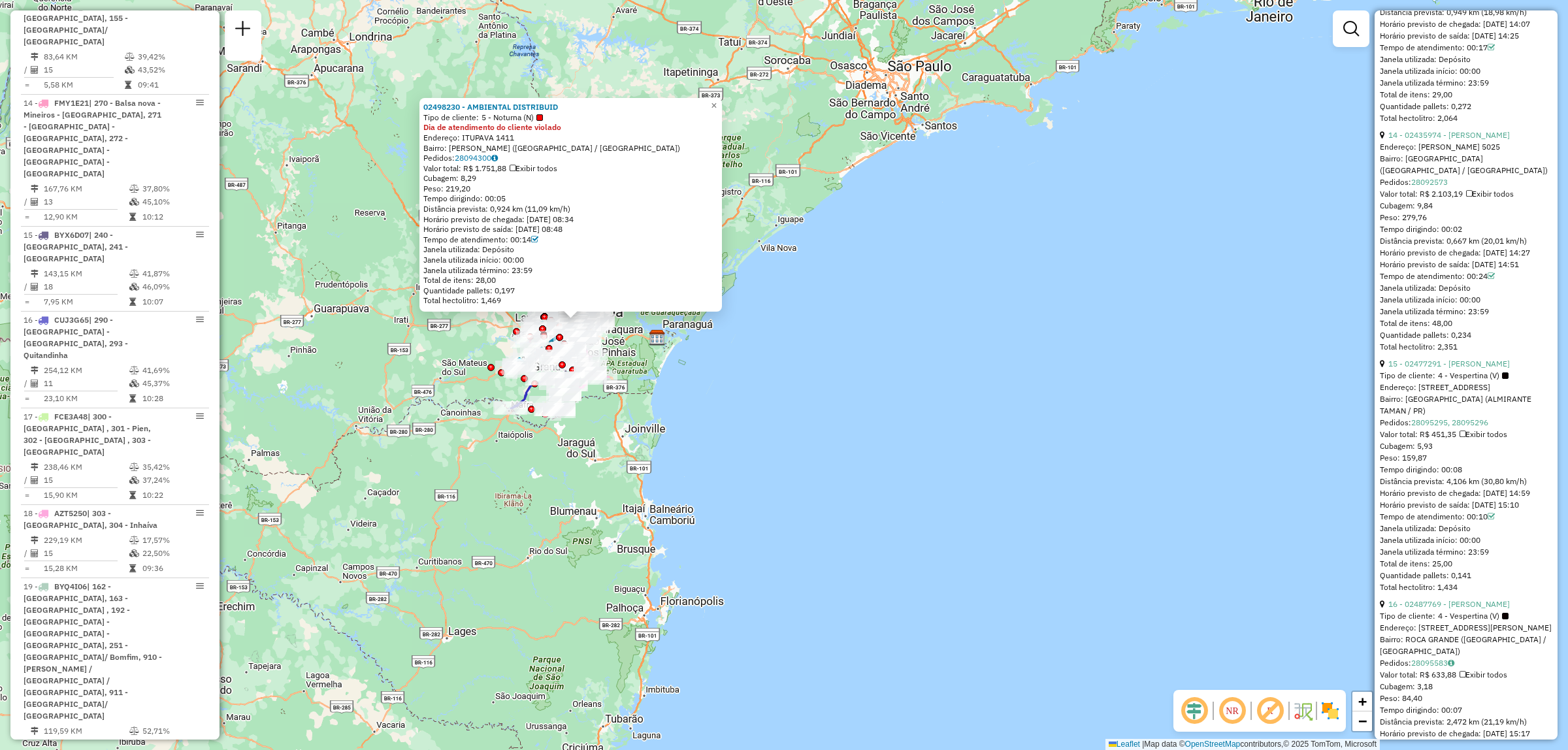
click at [1536, 100] on div "Total de itens: 29,00" at bounding box center [1466, 94] width 173 height 11
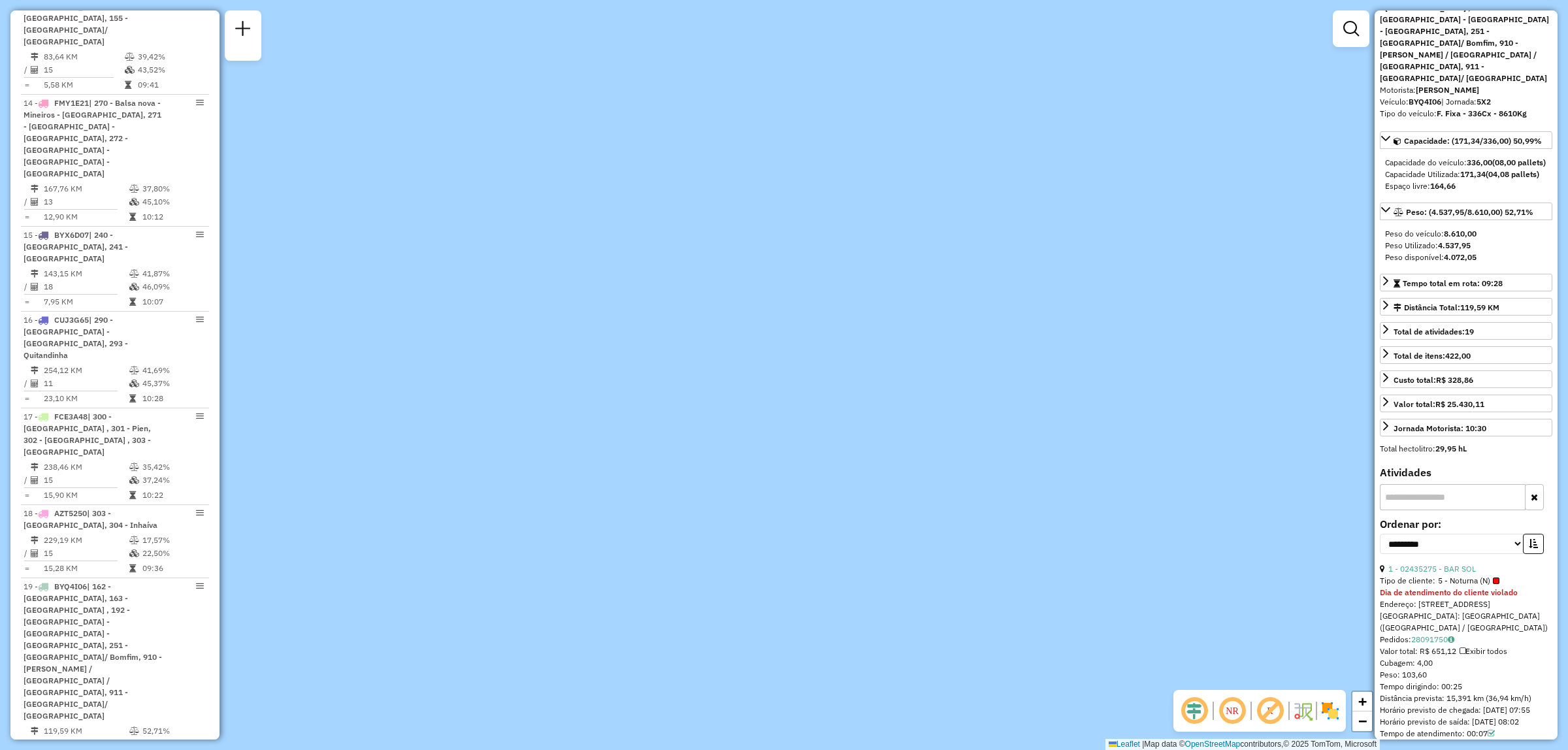
scroll to position [245, 0]
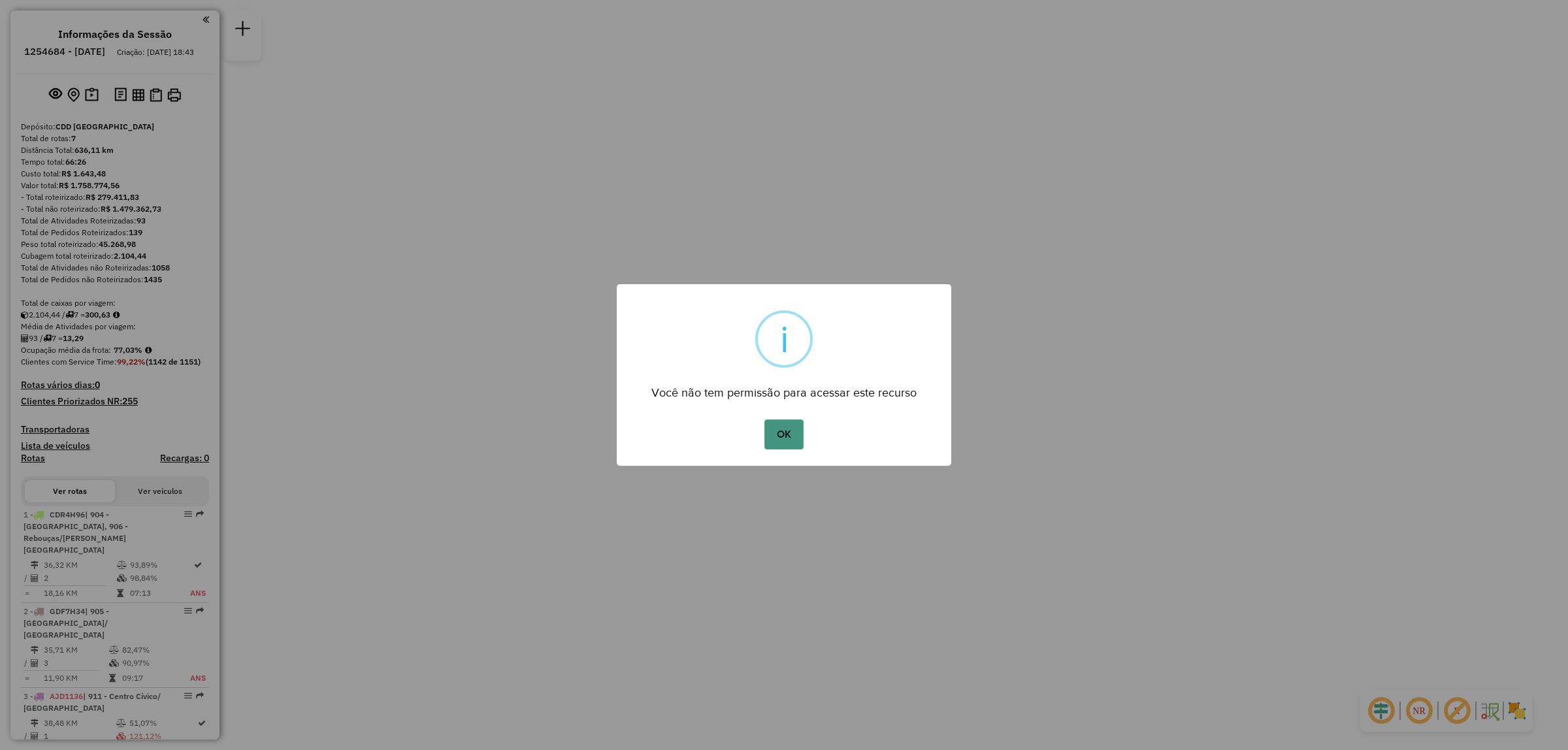
click at [775, 446] on button "OK" at bounding box center [783, 434] width 38 height 30
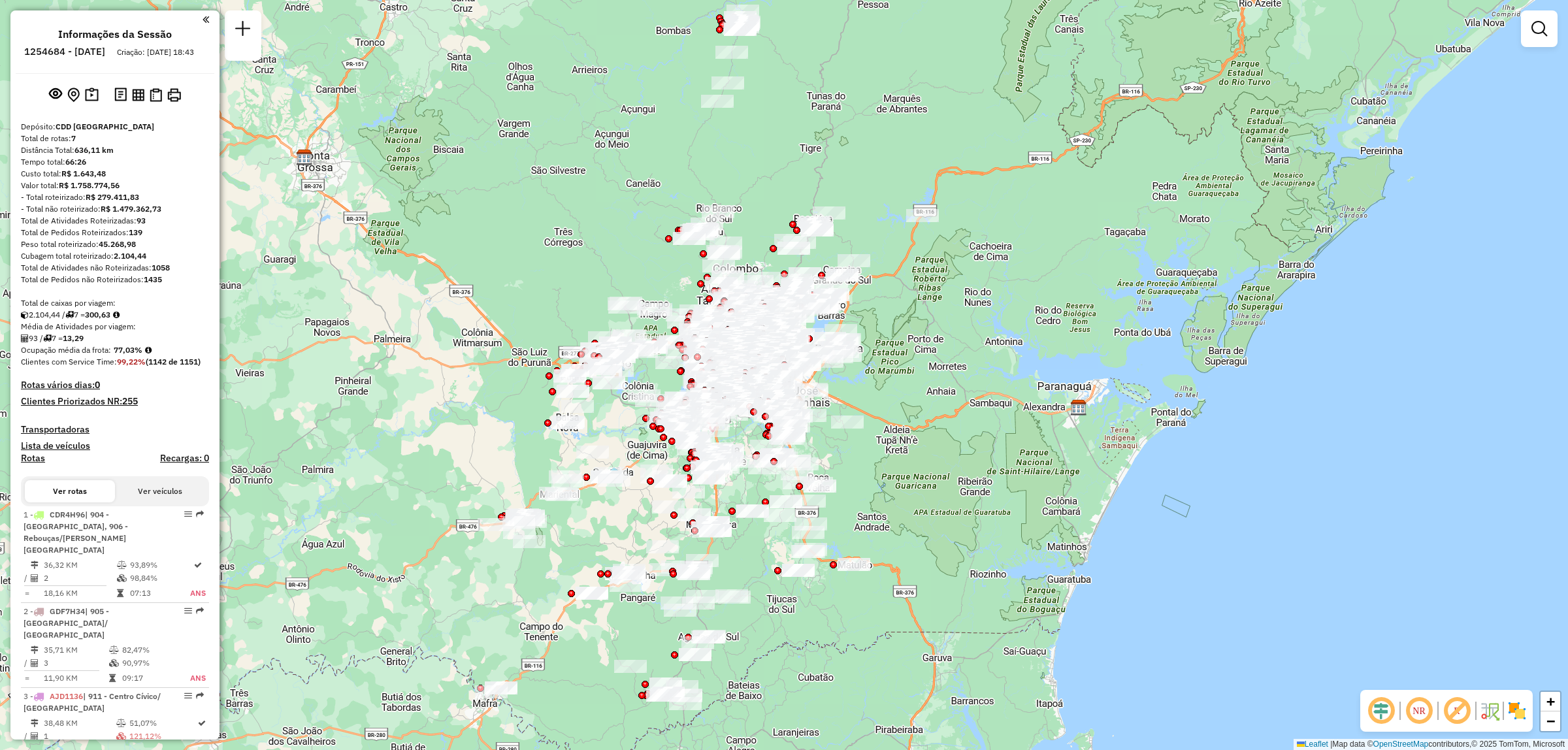
click at [1410, 713] on em at bounding box center [1419, 710] width 32 height 32
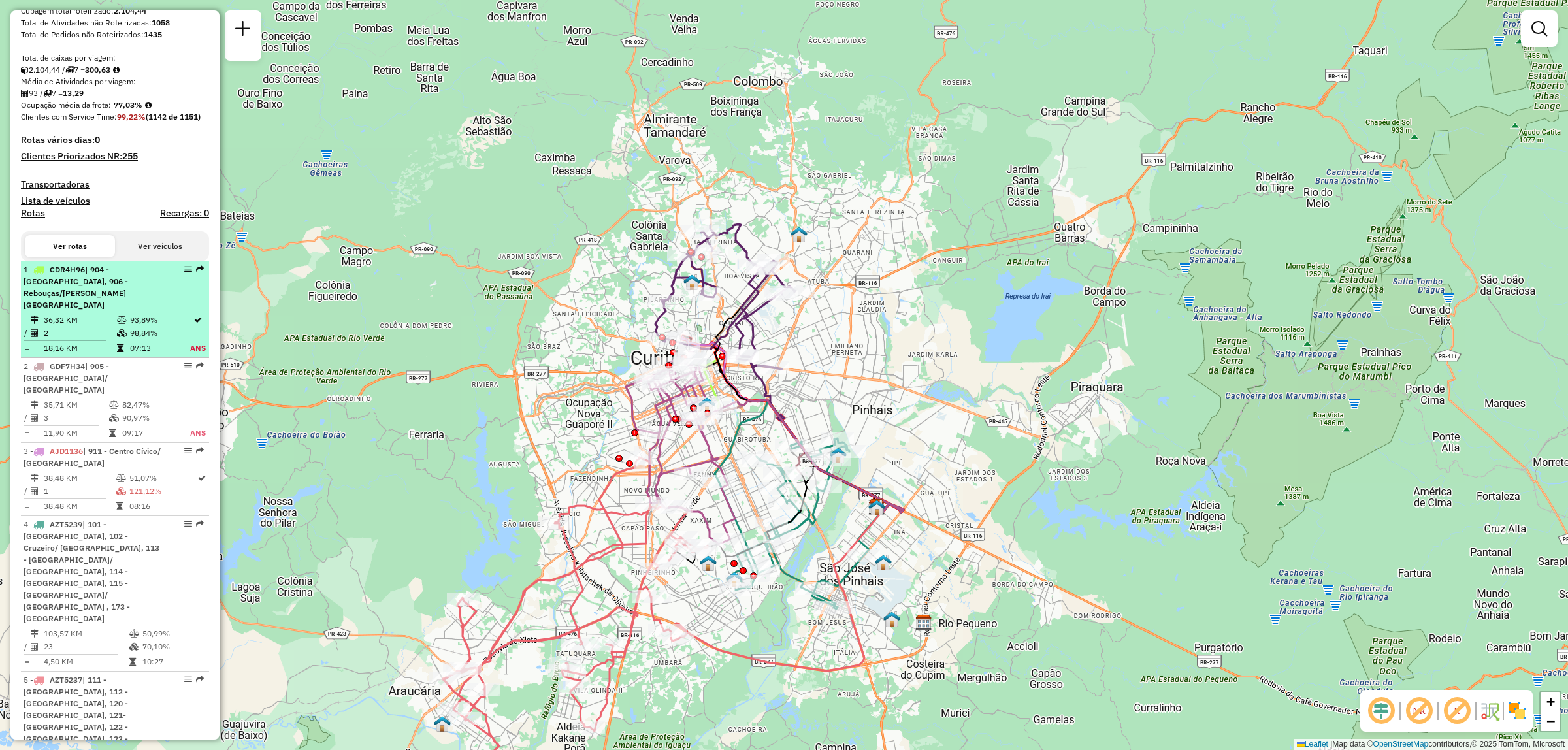
scroll to position [327, 0]
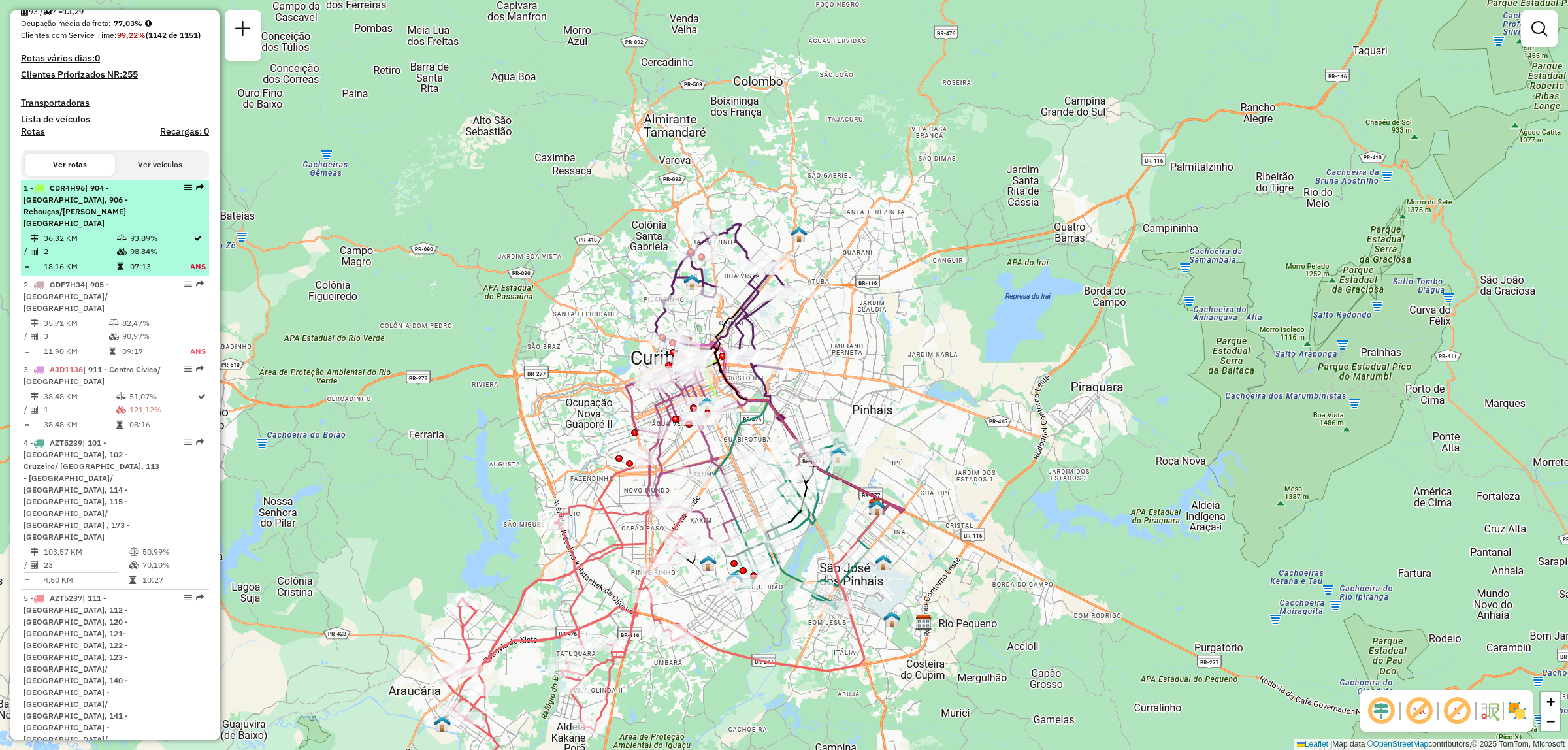
click at [169, 232] on td "93,89%" at bounding box center [159, 238] width 60 height 13
select select "**********"
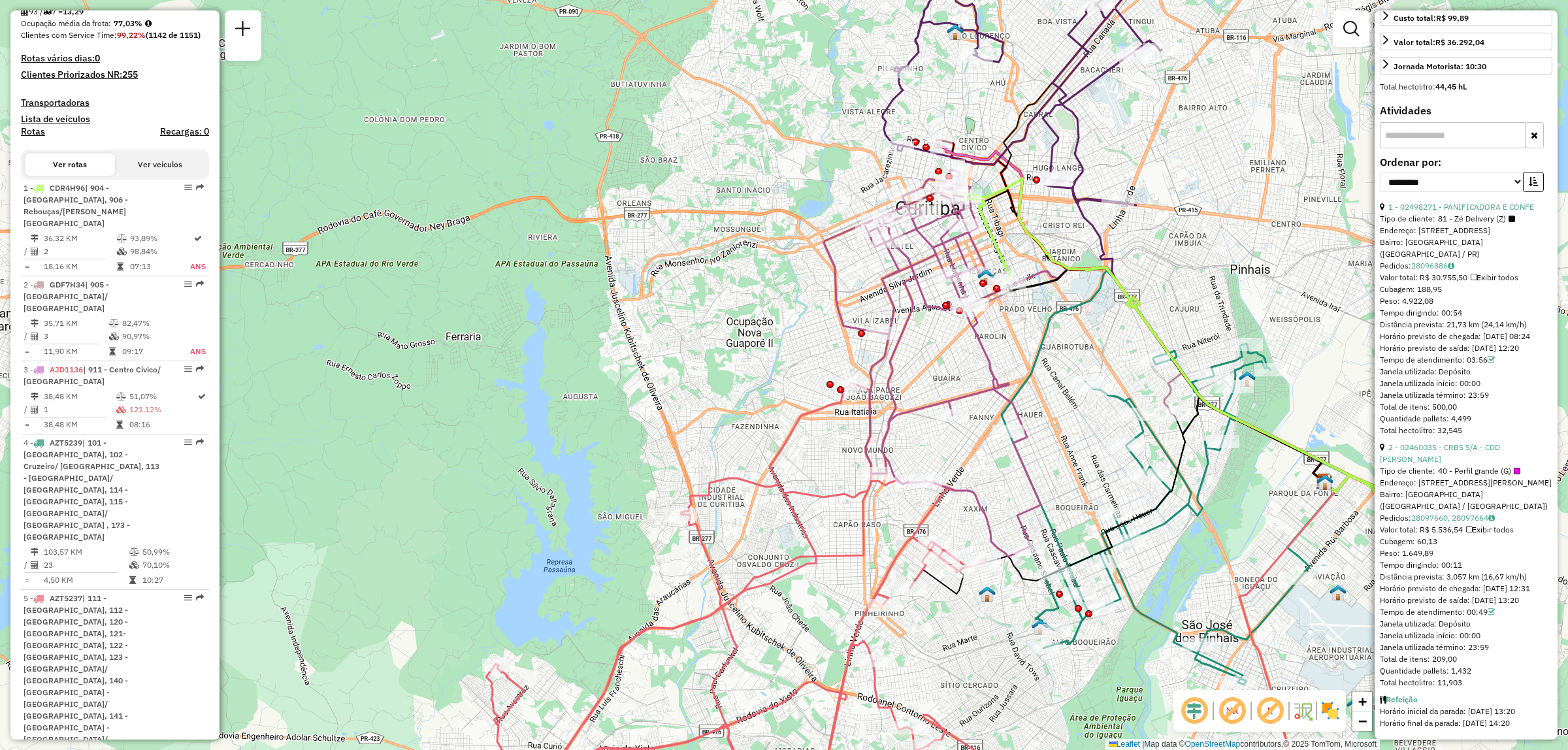
scroll to position [425, 0]
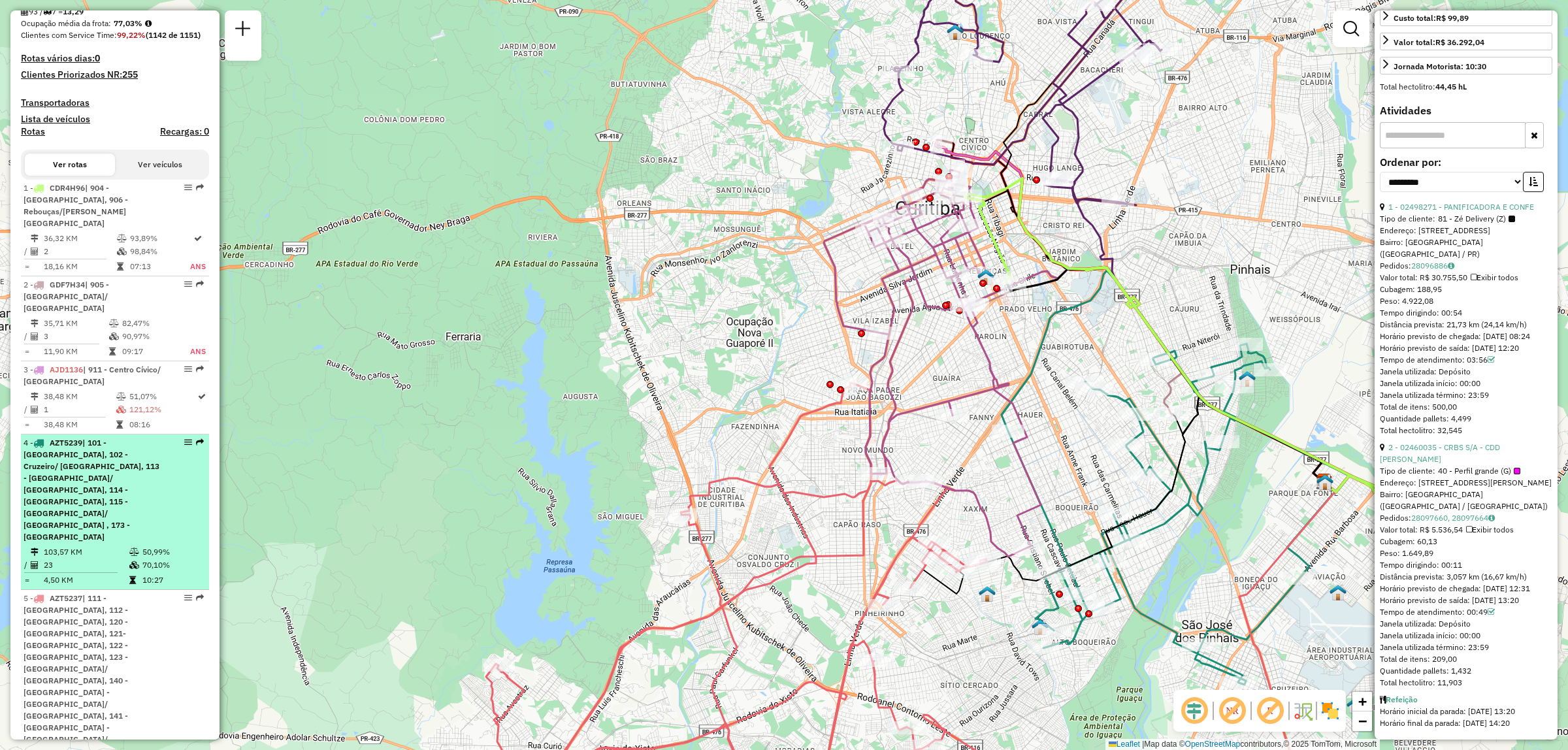
click at [140, 449] on div "4 - AZT5239 | 101 - [GEOGRAPHIC_DATA][PERSON_NAME], 102 - [GEOGRAPHIC_DATA]/ [G…" at bounding box center [92, 489] width 138 height 106
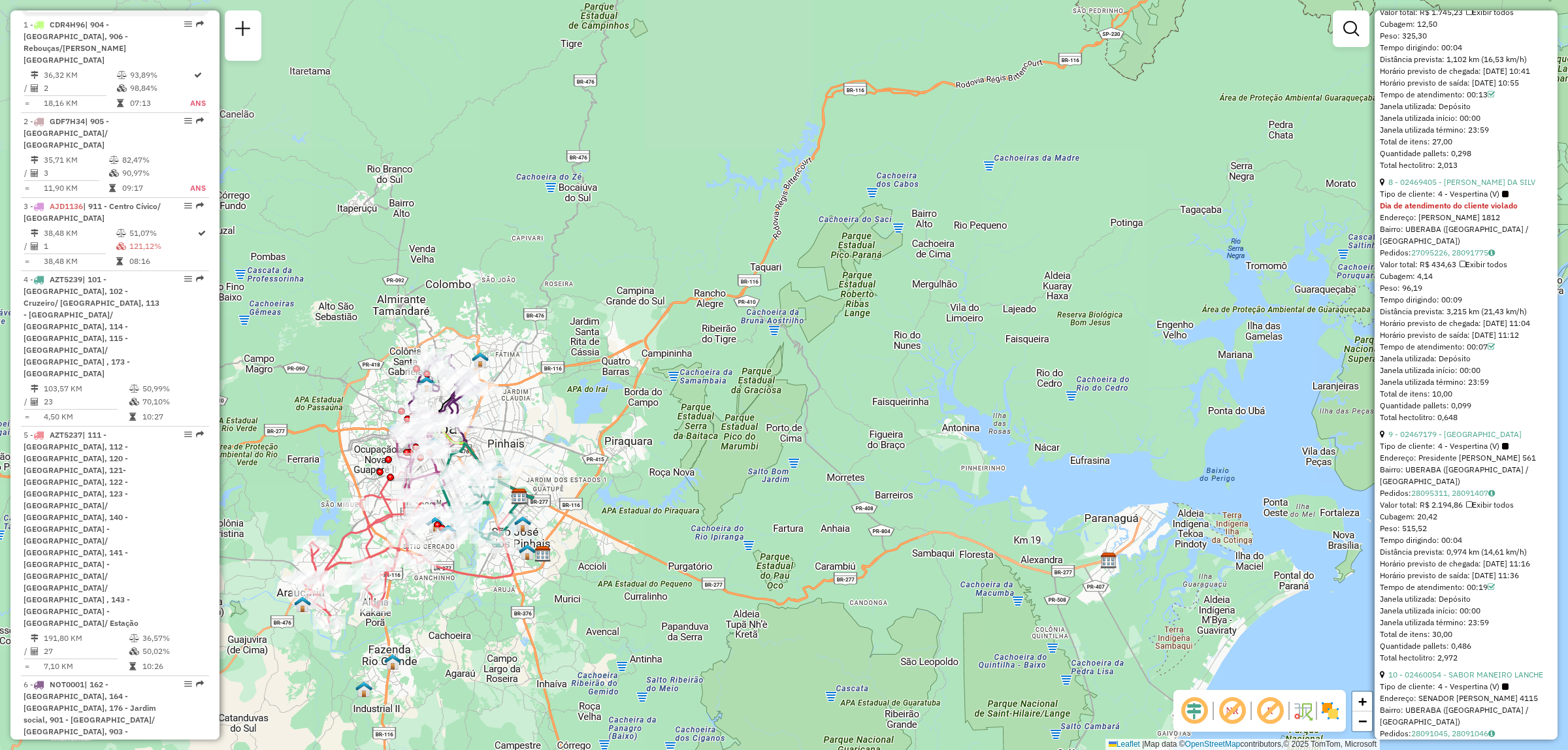
scroll to position [571, 0]
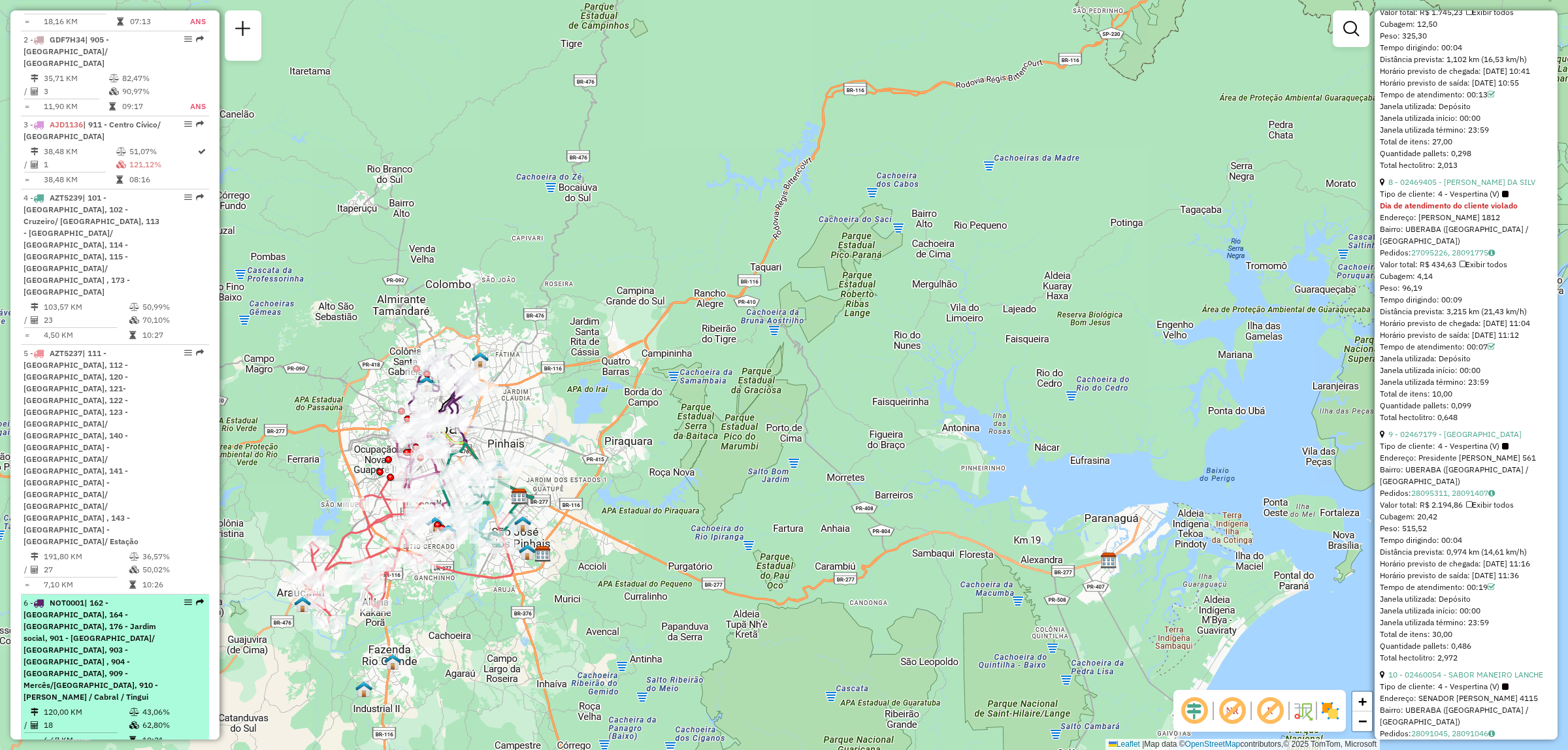
click at [119, 597] on div "6 - NOT0001 | 162 - [GEOGRAPHIC_DATA], 164 - [GEOGRAPHIC_DATA], 176 - Jardim so…" at bounding box center [92, 650] width 138 height 106
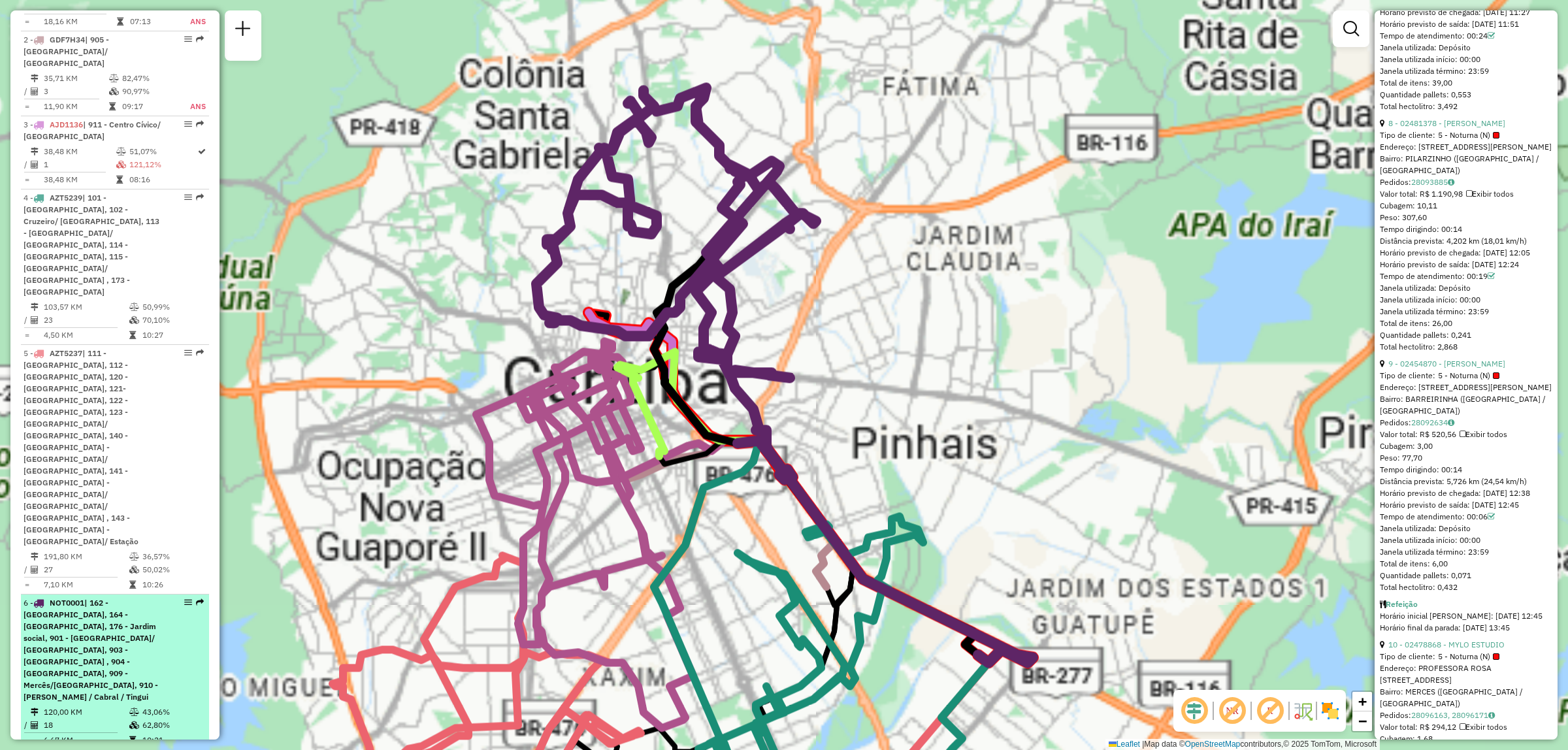
scroll to position [2234, 0]
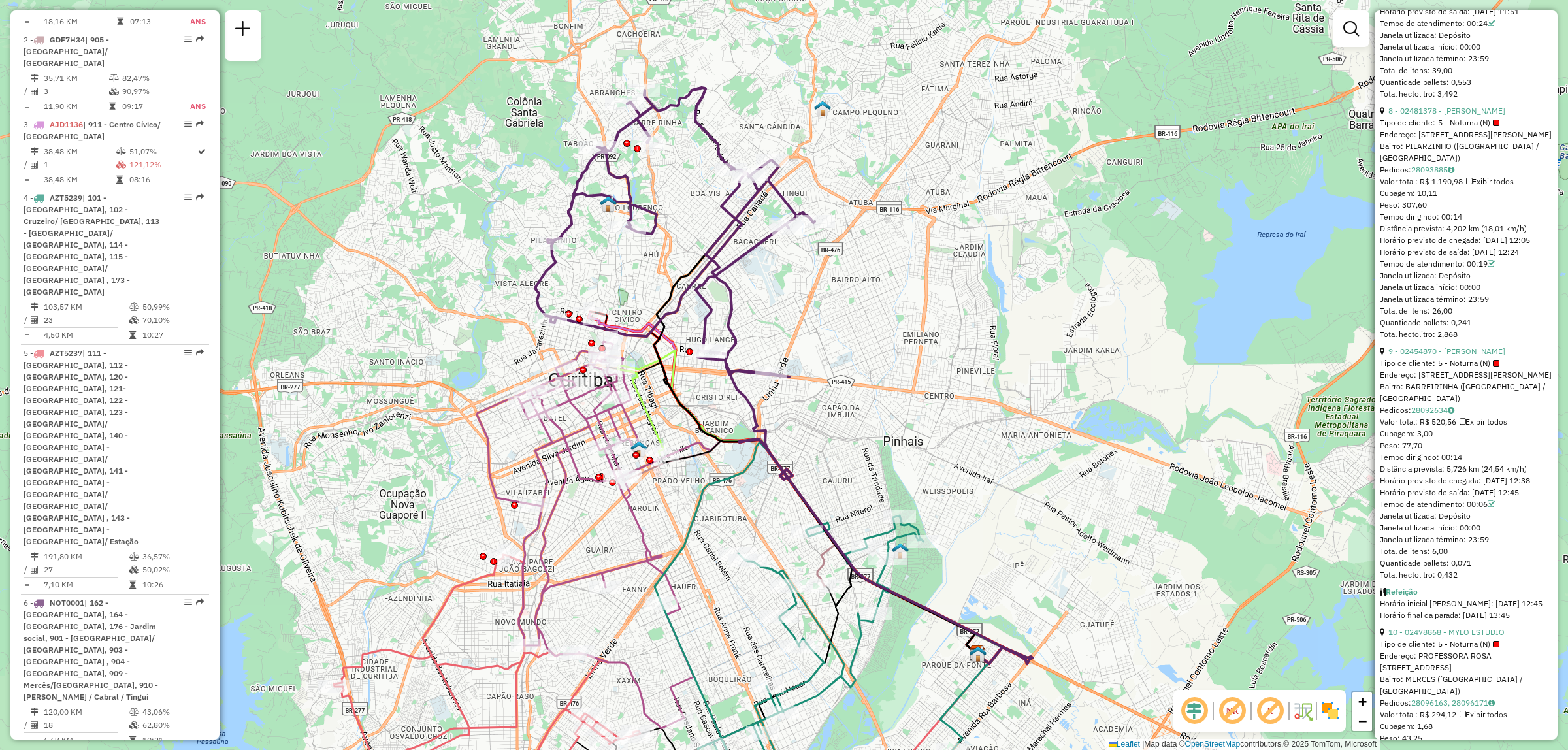
click at [750, 255] on icon at bounding box center [675, 232] width 279 height 289
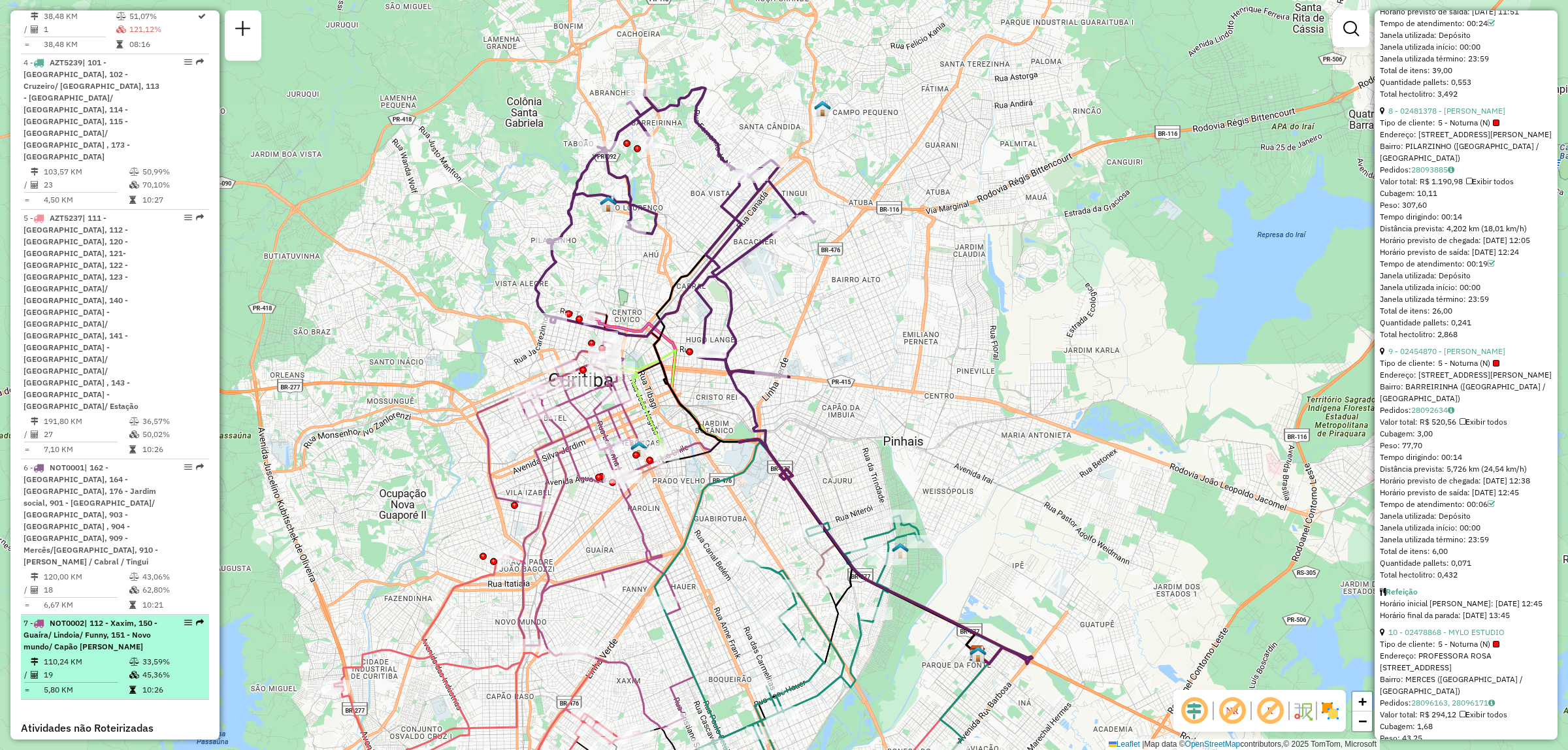
click at [84, 655] on td "110,24 KM" at bounding box center [86, 661] width 86 height 13
